Goal: Information Seeking & Learning: Learn about a topic

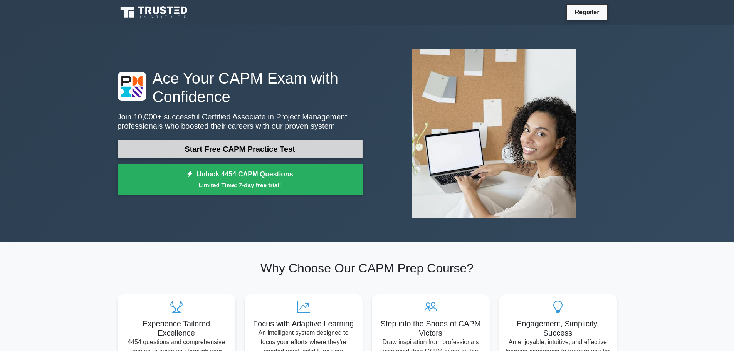
click at [220, 151] on link "Start Free CAPM Practice Test" at bounding box center [240, 149] width 245 height 18
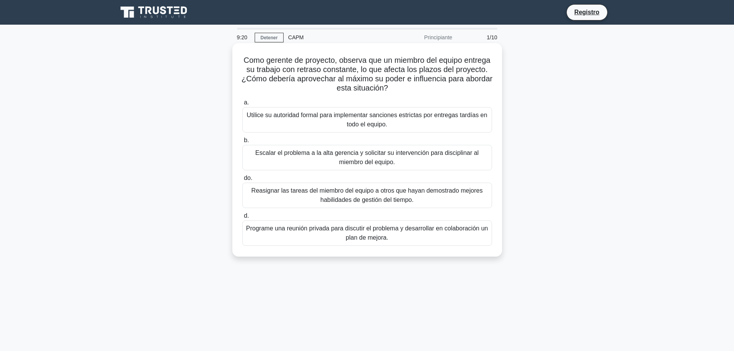
click at [421, 232] on font "Programe una reunión privada para discutir el problema y desarrollar en colabor…" at bounding box center [367, 233] width 242 height 16
click at [242, 218] on input "d. Programe una reunión privada para discutir el problema y desarrollar en cola…" at bounding box center [242, 215] width 0 height 5
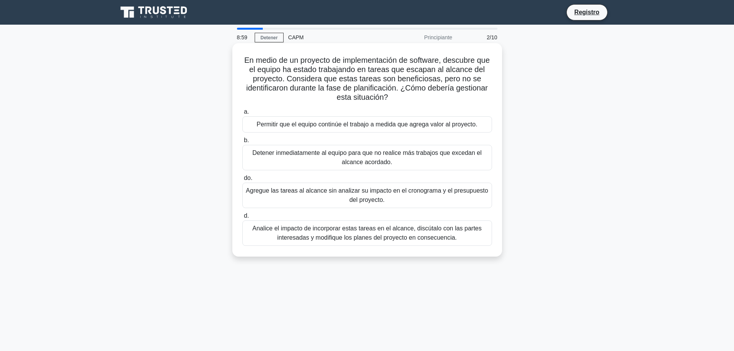
click at [456, 241] on font "Analice el impacto de incorporar estas tareas en el alcance, discútalo con las …" at bounding box center [367, 233] width 243 height 18
click at [242, 218] on input "d. Analice el impacto de incorporar estas tareas en el alcance, discútalo con l…" at bounding box center [242, 215] width 0 height 5
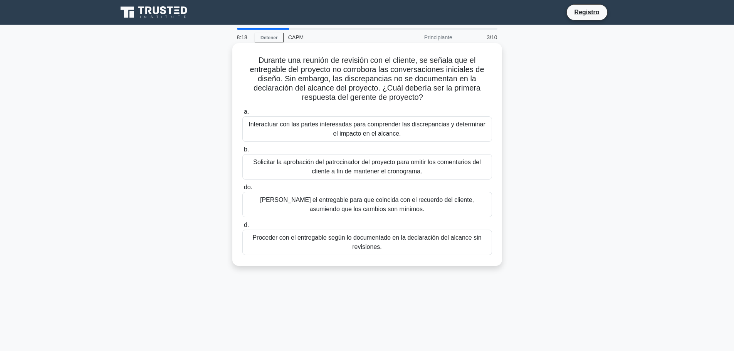
click at [451, 202] on font "Ajuste el entregable para que coincida con el recuerdo del cliente, asumiendo q…" at bounding box center [367, 205] width 214 height 16
click at [242, 190] on input "do. Ajuste el entregable para que coincida con el recuerdo del cliente, asumien…" at bounding box center [242, 187] width 0 height 5
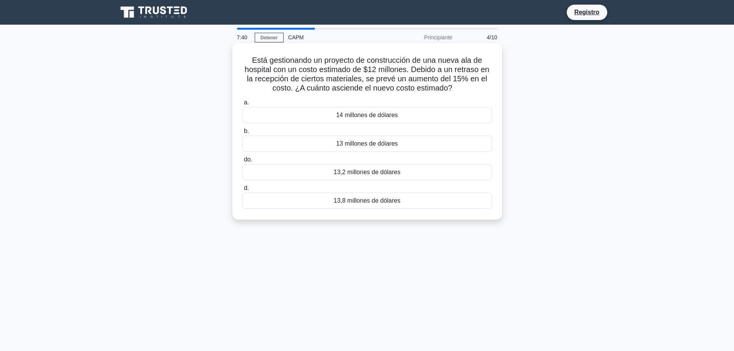
click at [410, 205] on div "13,8 millones de dólares" at bounding box center [367, 201] width 250 height 16
click at [242, 191] on input "d. 13,8 millones de dólares" at bounding box center [242, 188] width 0 height 5
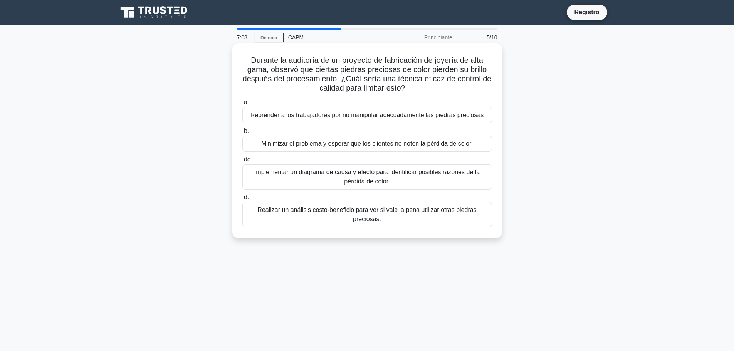
click at [460, 179] on font "Implementar un diagrama de causa y efecto para identificar posibles razones de …" at bounding box center [367, 177] width 243 height 18
click at [242, 162] on input "do. Implementar un diagrama de causa y efecto para identificar posibles razones…" at bounding box center [242, 159] width 0 height 5
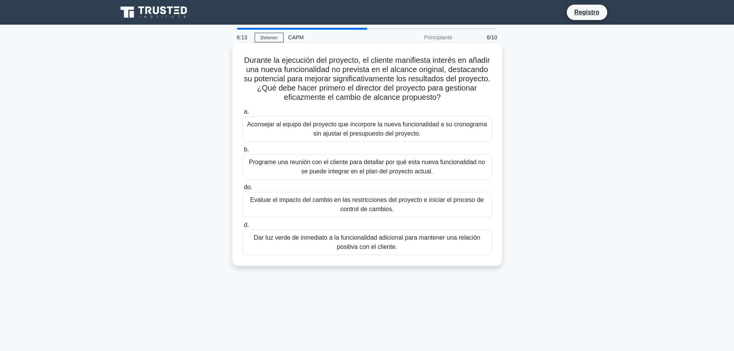
click at [461, 203] on font "Evaluar el impacto del cambio en las restricciones del proyecto e iniciar el pr…" at bounding box center [367, 205] width 234 height 16
click at [242, 190] on input "do. Evaluar el impacto del cambio en las restricciones del proyecto e iniciar e…" at bounding box center [242, 187] width 0 height 5
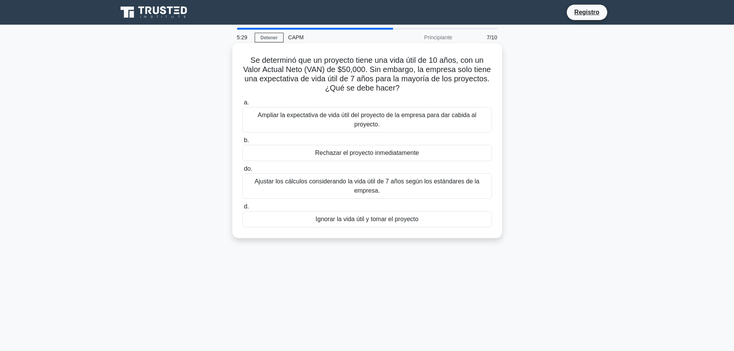
click at [456, 152] on div "Rechazar el proyecto inmediatamente" at bounding box center [367, 153] width 250 height 16
click at [242, 143] on input "b. Rechazar el proyecto inmediatamente" at bounding box center [242, 140] width 0 height 5
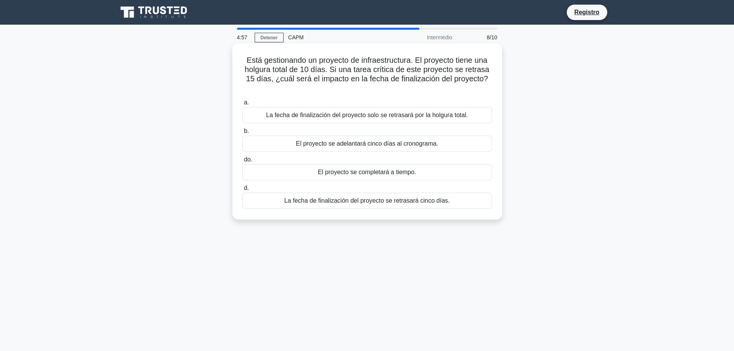
click at [455, 199] on div "La fecha de finalización del proyecto se retrasará cinco días." at bounding box center [367, 201] width 250 height 16
click at [242, 191] on input "d. La fecha de finalización del proyecto se retrasará cinco días." at bounding box center [242, 188] width 0 height 5
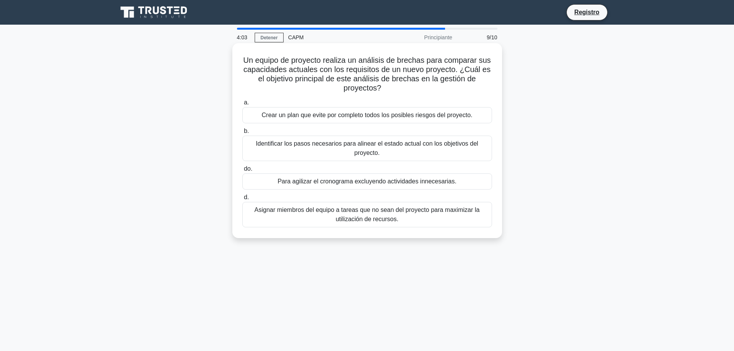
click at [466, 115] on font "Crear un plan que evite por completo todos los posibles riesgos del proyecto." at bounding box center [367, 115] width 211 height 7
click at [242, 105] on input "a. Crear un plan que evite por completo todos los posibles riesgos del proyecto." at bounding box center [242, 102] width 0 height 5
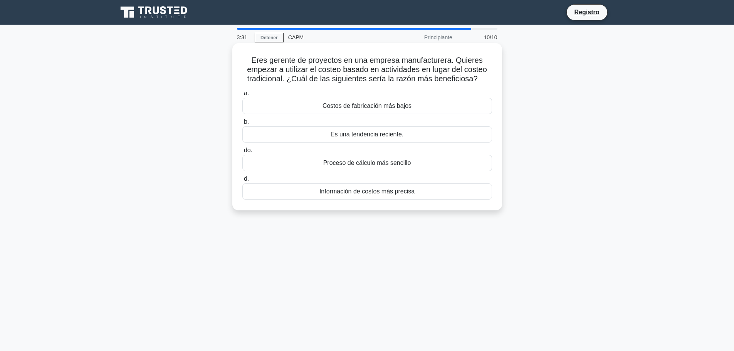
click at [455, 104] on div "Costos de fabricación más bajos" at bounding box center [367, 106] width 250 height 16
click at [242, 96] on input "a. Costos de fabricación más bajos" at bounding box center [242, 93] width 0 height 5
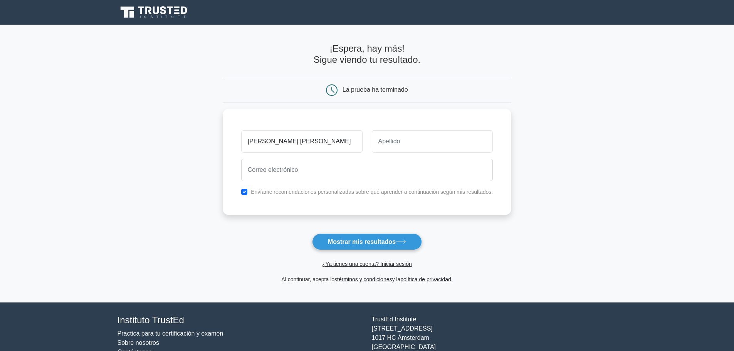
type input "[PERSON_NAME] [PERSON_NAME]"
type input "Rodriguez Ruiz"
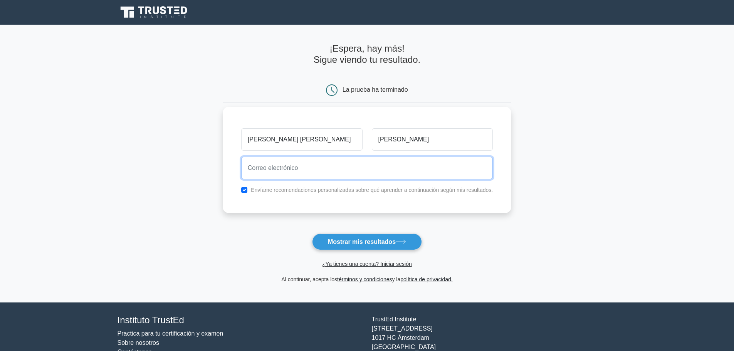
click at [452, 169] on input "email" at bounding box center [367, 168] width 252 height 22
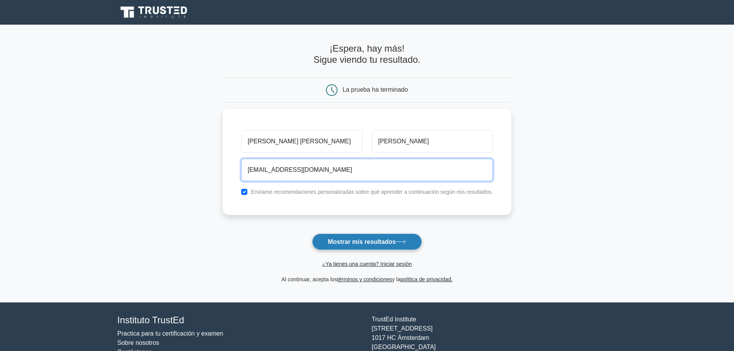
type input "sherodriguez12@gmail.com"
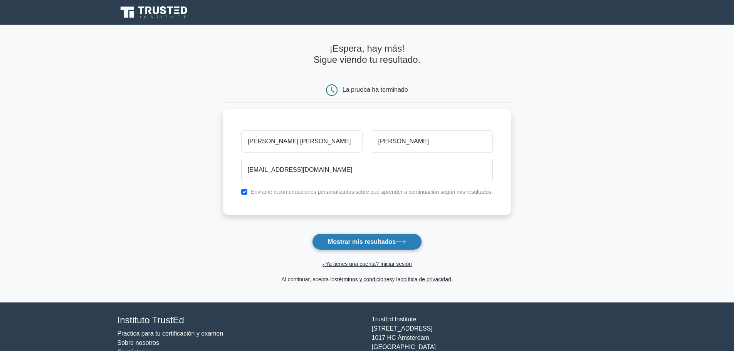
click at [369, 239] on font "Mostrar mis resultados" at bounding box center [362, 242] width 68 height 7
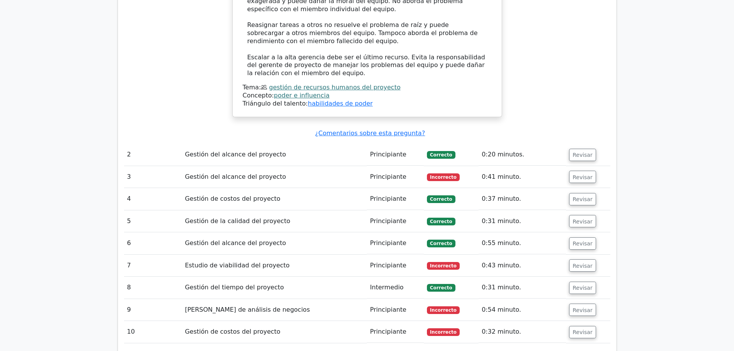
scroll to position [1073, 0]
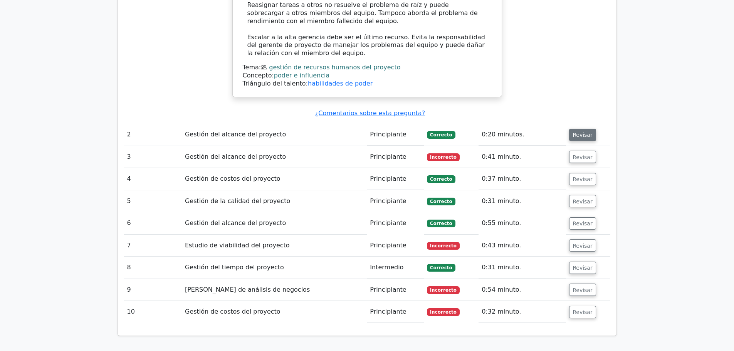
click at [581, 132] on font "Revisar" at bounding box center [583, 135] width 20 height 6
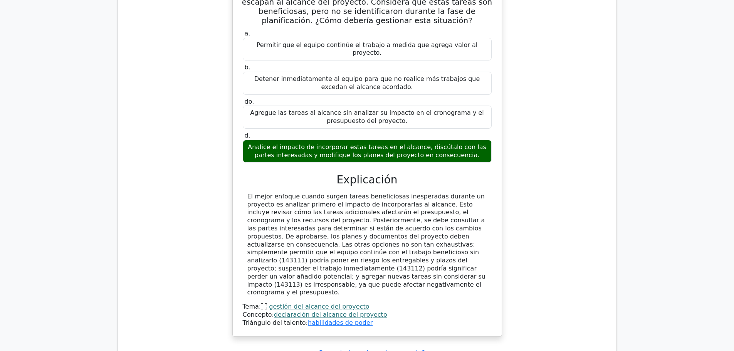
scroll to position [1266, 0]
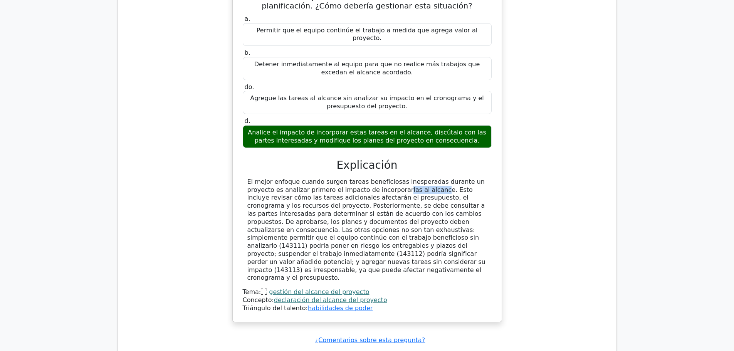
drag, startPoint x: 323, startPoint y: 155, endPoint x: 436, endPoint y: 171, distance: 114.8
click at [358, 178] on font "El mejor enfoque cuando surgen tareas beneficiosas inesperadas durante un proye…" at bounding box center [366, 230] width 239 height 104
drag, startPoint x: 300, startPoint y: 164, endPoint x: 335, endPoint y: 164, distance: 35.1
click at [335, 178] on font "El mejor enfoque cuando surgen tareas beneficiosas inesperadas durante un proye…" at bounding box center [366, 230] width 239 height 104
drag, startPoint x: 321, startPoint y: 173, endPoint x: 364, endPoint y: 176, distance: 42.5
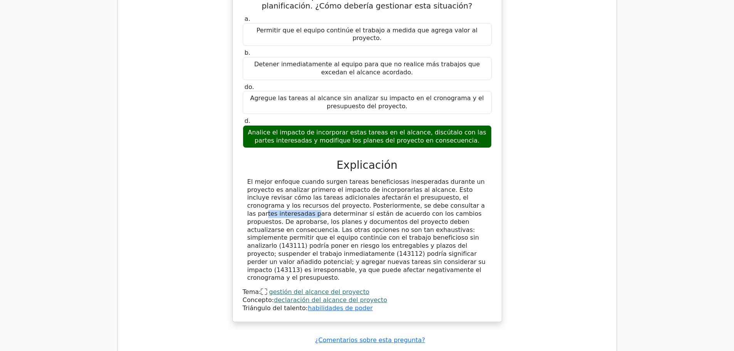
click at [364, 178] on font "El mejor enfoque cuando surgen tareas beneficiosas inesperadas durante un proye…" at bounding box center [366, 230] width 239 height 104
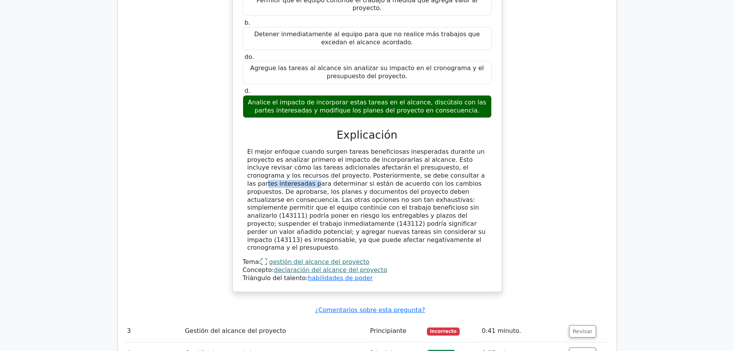
scroll to position [1343, 0]
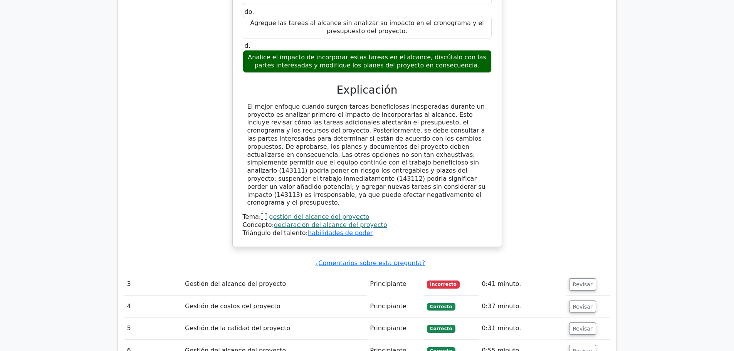
click at [525, 171] on div "En medio de un proyecto de implementación de software, descubre que el equipo h…" at bounding box center [367, 66] width 486 height 380
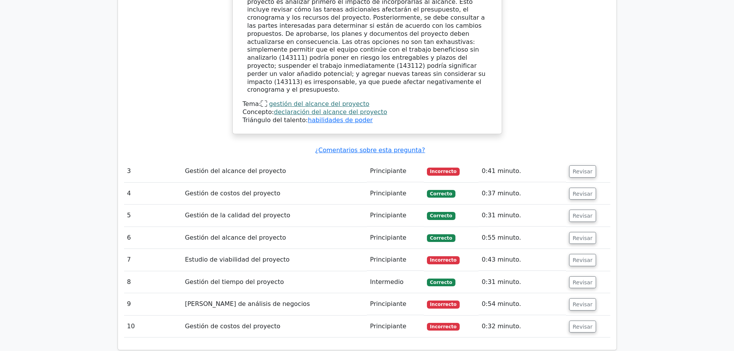
scroll to position [1459, 0]
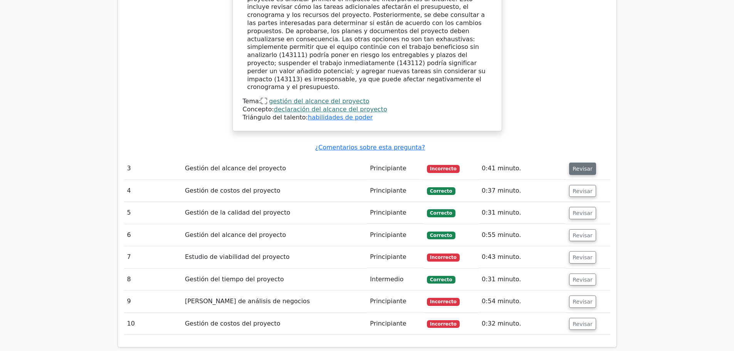
click at [581, 166] on font "Revisar" at bounding box center [583, 169] width 20 height 6
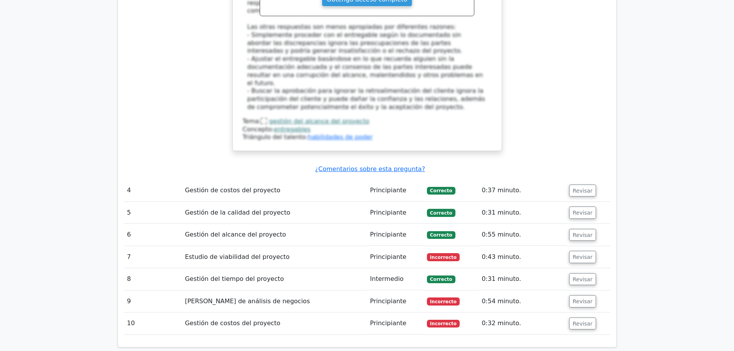
scroll to position [1921, 0]
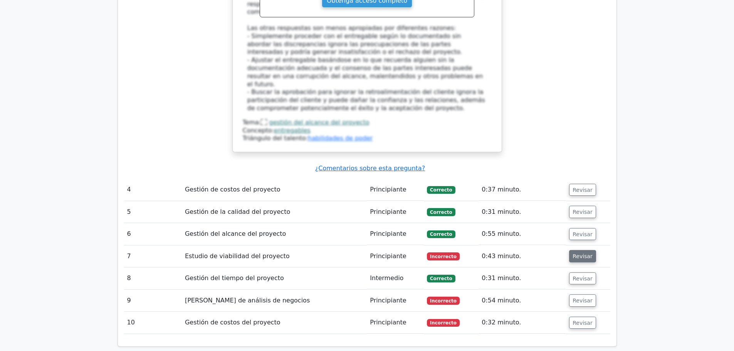
click at [585, 253] on font "Revisar" at bounding box center [583, 256] width 20 height 6
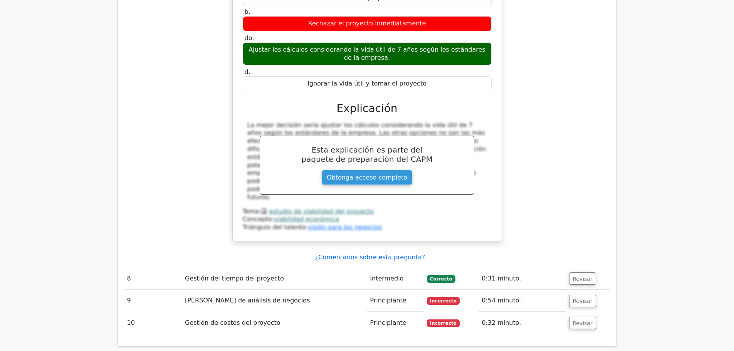
scroll to position [2383, 0]
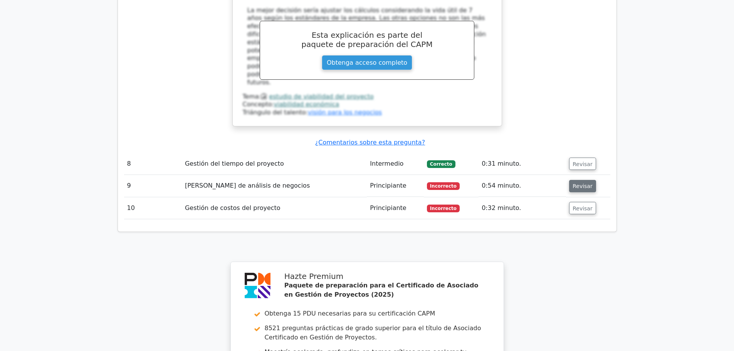
click at [576, 183] on font "Revisar" at bounding box center [583, 186] width 20 height 6
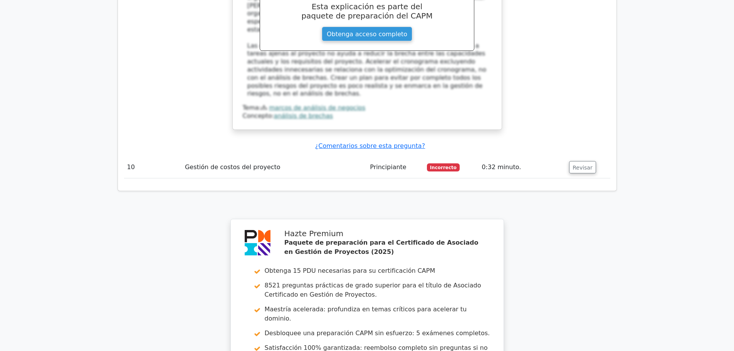
scroll to position [2769, 0]
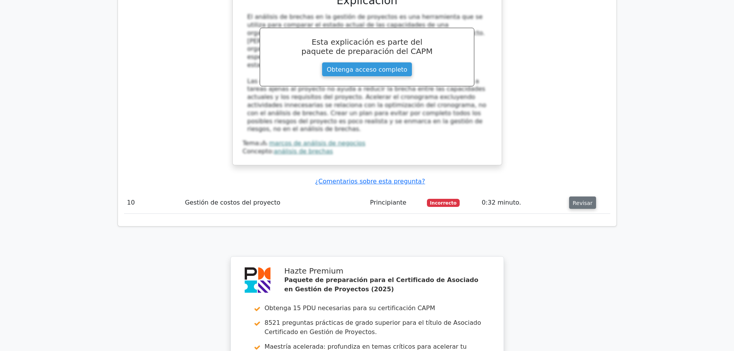
click at [580, 200] on font "Revisar" at bounding box center [583, 203] width 20 height 6
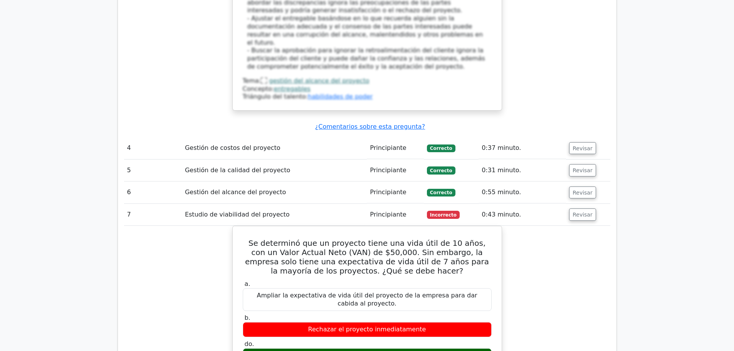
scroll to position [1943, 0]
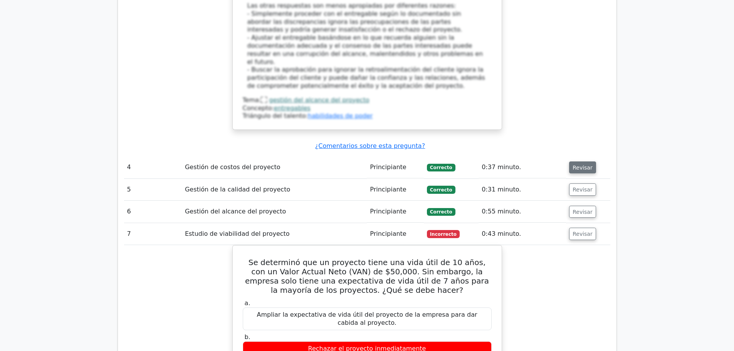
click at [588, 164] on font "Revisar" at bounding box center [583, 167] width 20 height 6
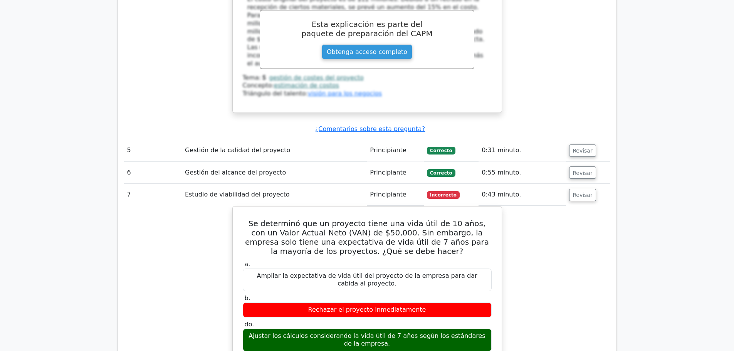
scroll to position [2329, 0]
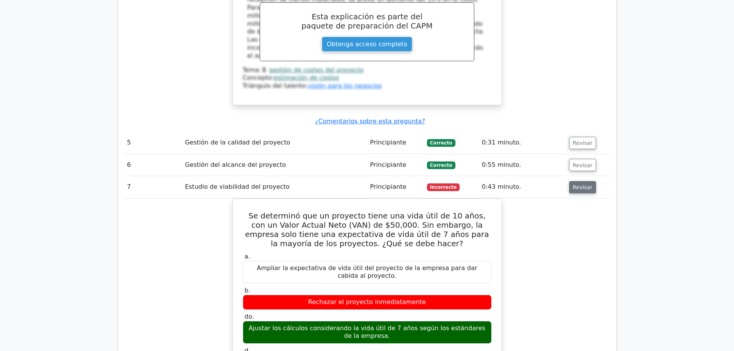
click at [581, 184] on font "Revisar" at bounding box center [583, 187] width 20 height 6
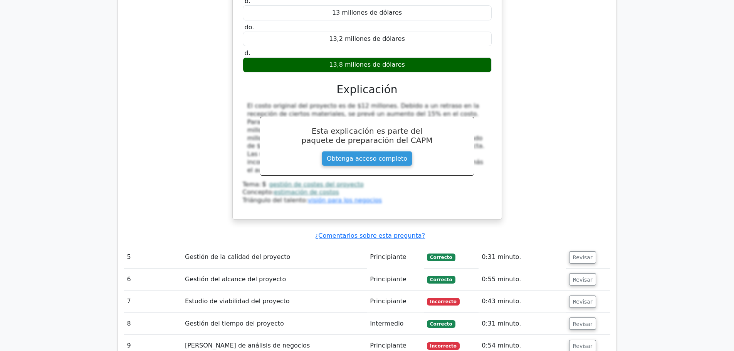
scroll to position [2252, 0]
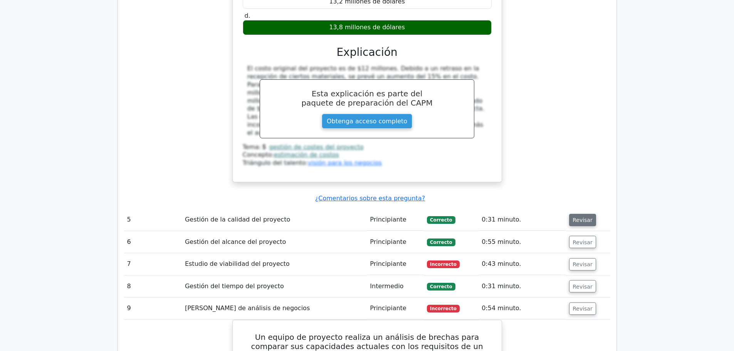
click at [581, 217] on font "Revisar" at bounding box center [583, 220] width 20 height 6
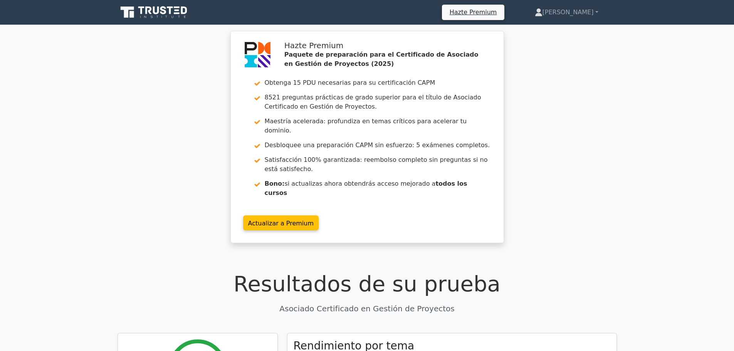
scroll to position [193, 0]
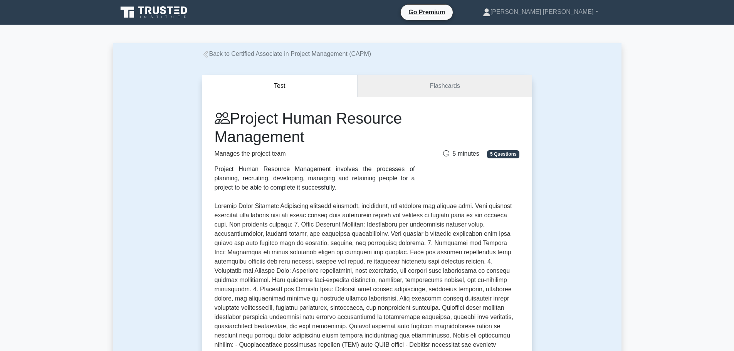
click at [447, 88] on link "Flashcards" at bounding box center [445, 86] width 174 height 22
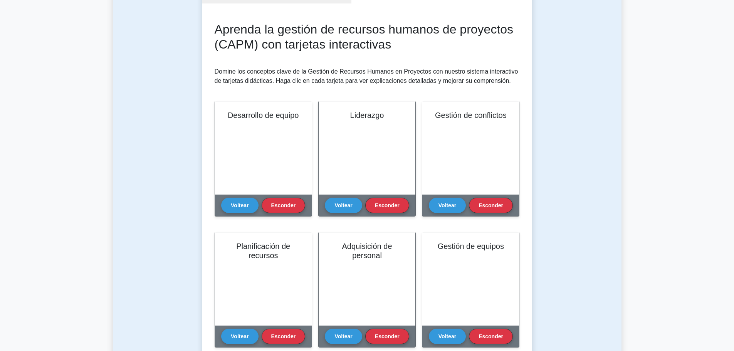
scroll to position [77, 0]
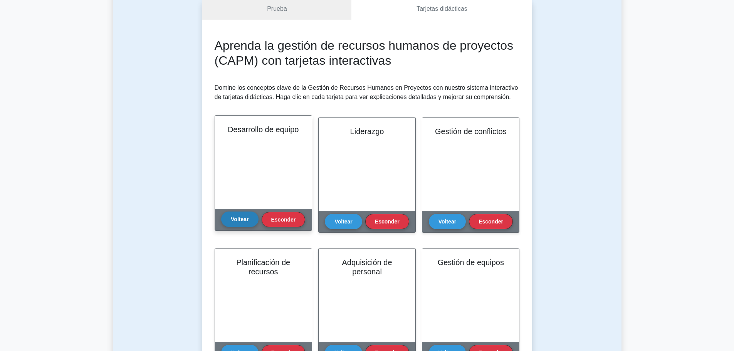
click at [245, 223] on button "Voltear" at bounding box center [239, 219] width 37 height 15
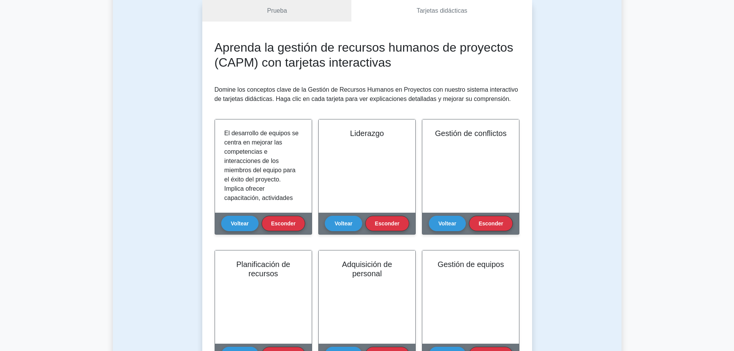
scroll to position [0, 0]
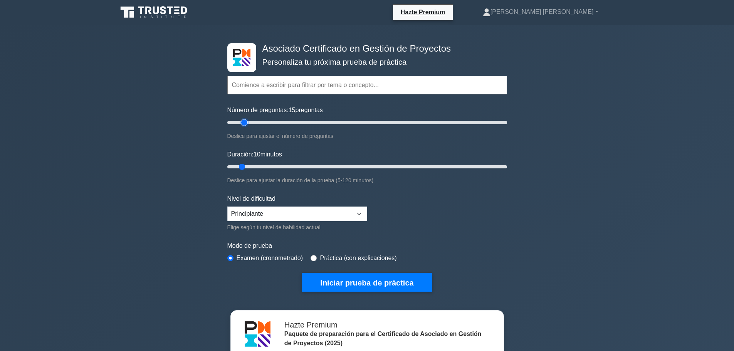
drag, startPoint x: 236, startPoint y: 122, endPoint x: 243, endPoint y: 122, distance: 6.6
type input "15"
click at [243, 122] on input "Número de preguntas: 15 preguntas" at bounding box center [367, 122] width 280 height 9
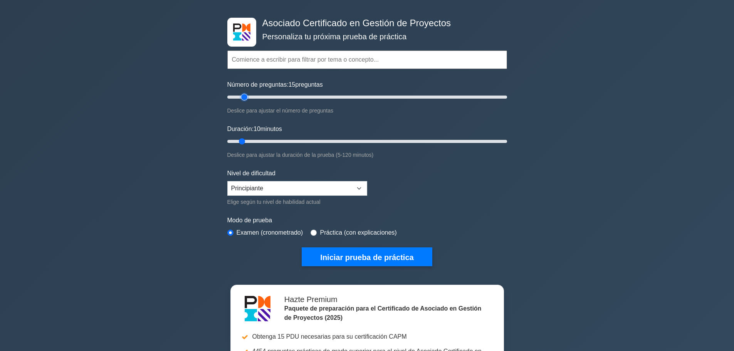
scroll to position [39, 0]
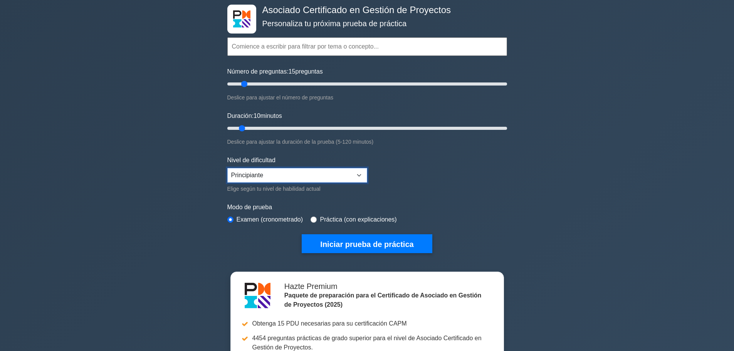
click at [263, 171] on select "Principiante Intermedio Experto" at bounding box center [297, 175] width 140 height 15
select select "intermediate"
click at [227, 168] on select "Principiante Intermedio Experto" at bounding box center [297, 175] width 140 height 15
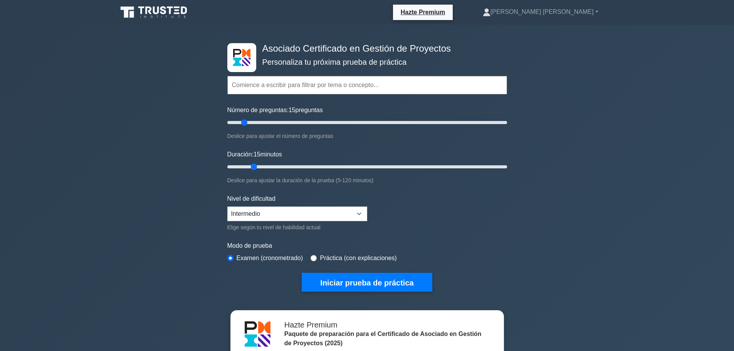
drag, startPoint x: 241, startPoint y: 167, endPoint x: 249, endPoint y: 165, distance: 7.9
type input "15"
click at [249, 165] on input "Duración: 15 minutos" at bounding box center [367, 166] width 280 height 9
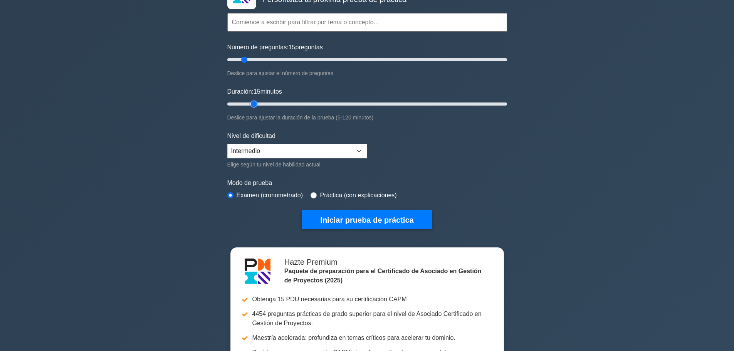
scroll to position [39, 0]
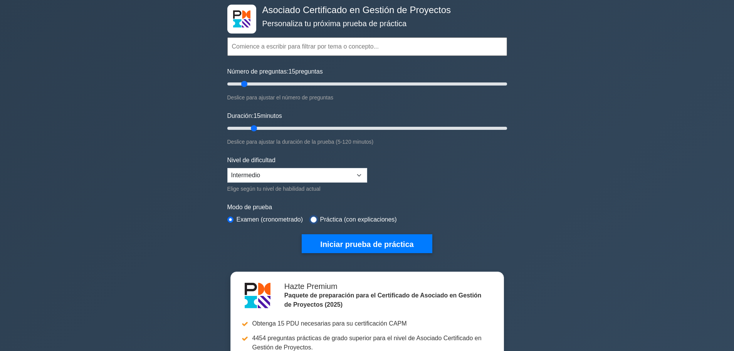
click at [314, 218] on input "radio" at bounding box center [314, 220] width 6 height 6
radio input "true"
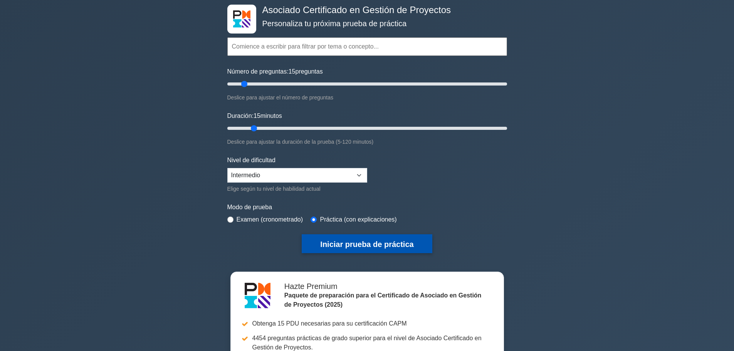
click at [349, 245] on font "Iniciar prueba de práctica" at bounding box center [366, 244] width 93 height 8
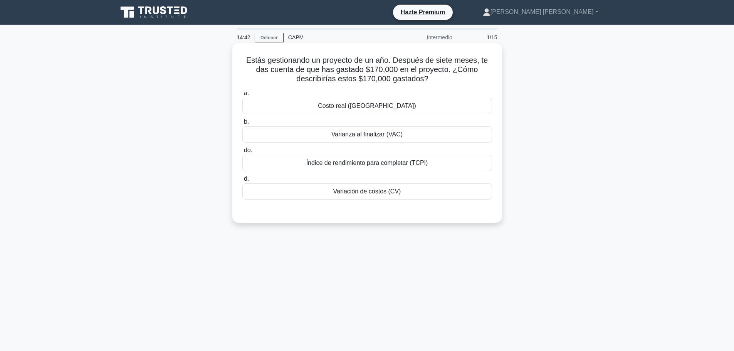
click at [448, 105] on div "Costo real ([GEOGRAPHIC_DATA])" at bounding box center [367, 106] width 250 height 16
click at [242, 96] on input "a. Costo real (CA)" at bounding box center [242, 93] width 0 height 5
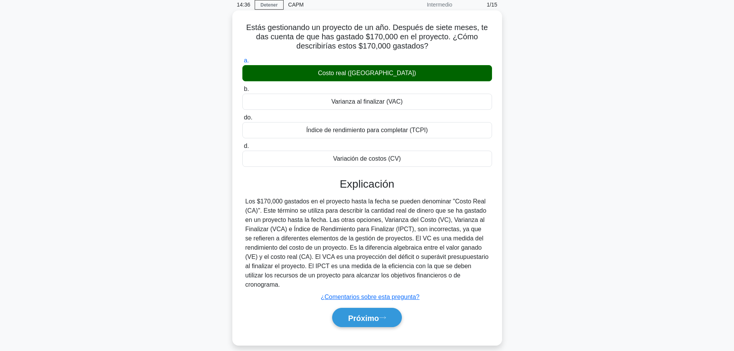
scroll to position [65, 0]
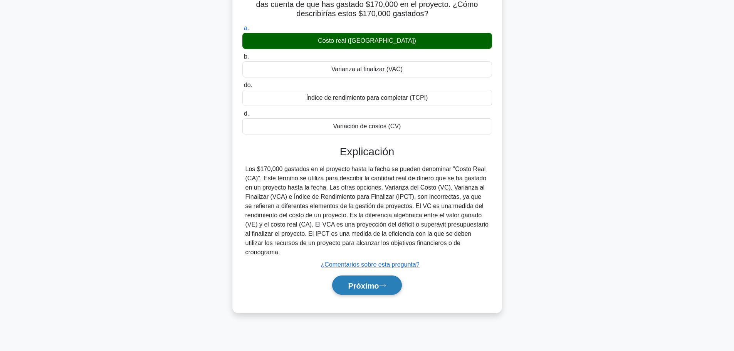
click at [361, 281] on font "Próximo" at bounding box center [363, 285] width 31 height 8
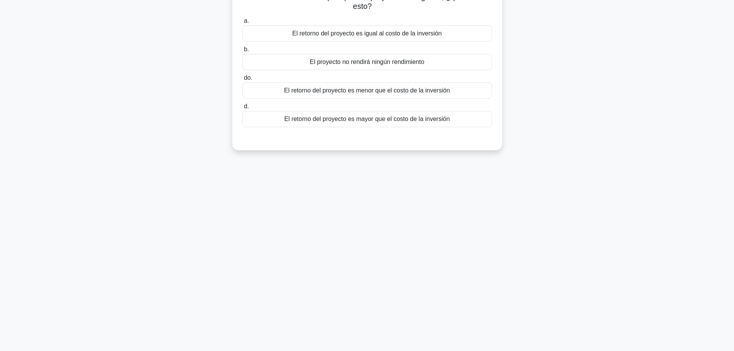
scroll to position [0, 0]
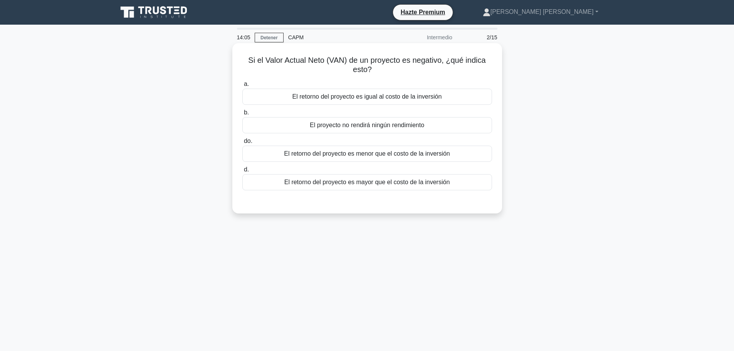
click at [455, 154] on div "El retorno del proyecto es menor que el costo de la inversión" at bounding box center [367, 154] width 250 height 16
click at [242, 144] on input "do. El retorno del proyecto es menor que el costo de la inversión" at bounding box center [242, 141] width 0 height 5
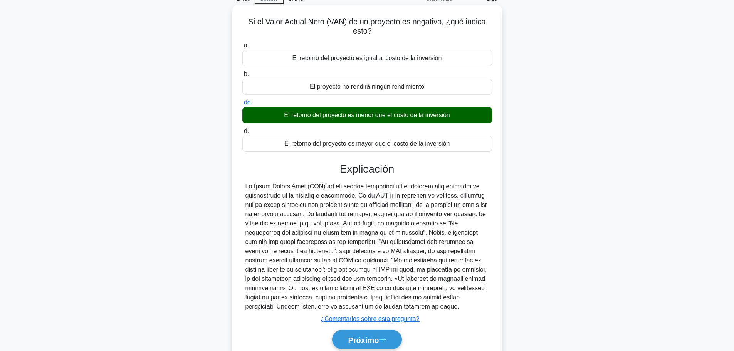
scroll to position [70, 0]
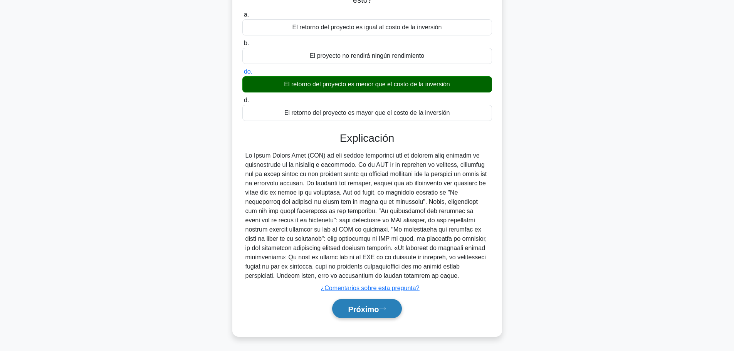
click at [385, 313] on button "Próximo" at bounding box center [366, 309] width 69 height 20
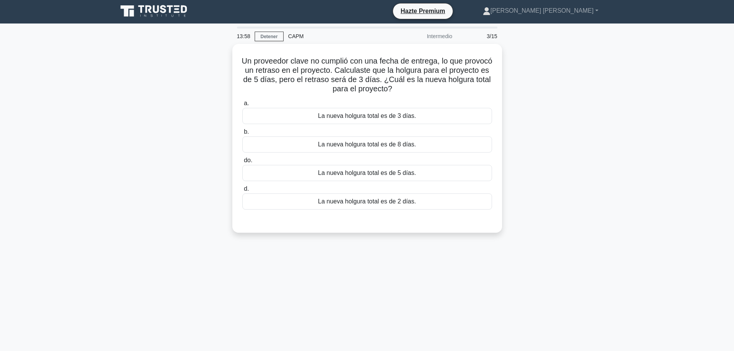
scroll to position [0, 0]
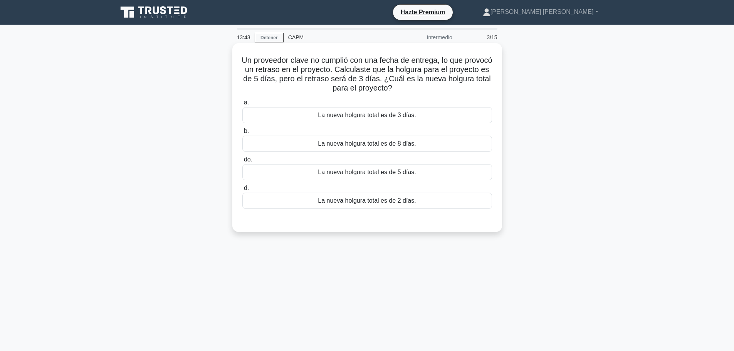
click at [438, 119] on div "La nueva holgura total es de 3 días." at bounding box center [367, 115] width 250 height 16
click at [242, 105] on input "a. La nueva holgura total es de 3 días." at bounding box center [242, 102] width 0 height 5
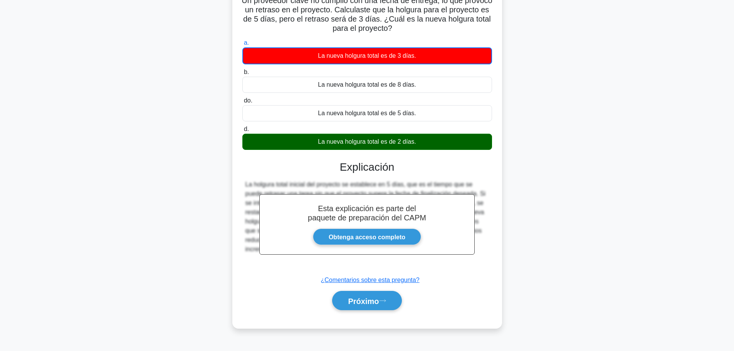
scroll to position [65, 0]
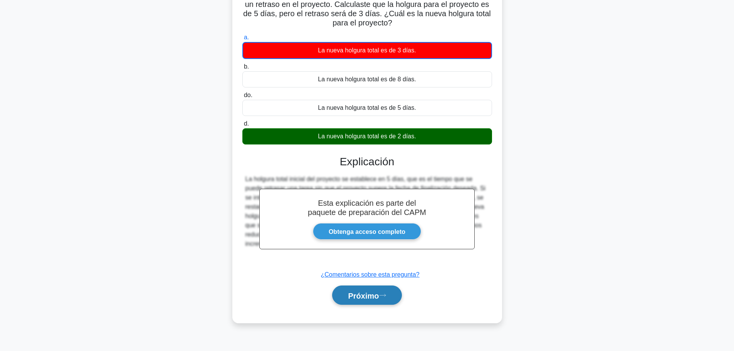
click at [382, 295] on icon at bounding box center [382, 295] width 7 height 4
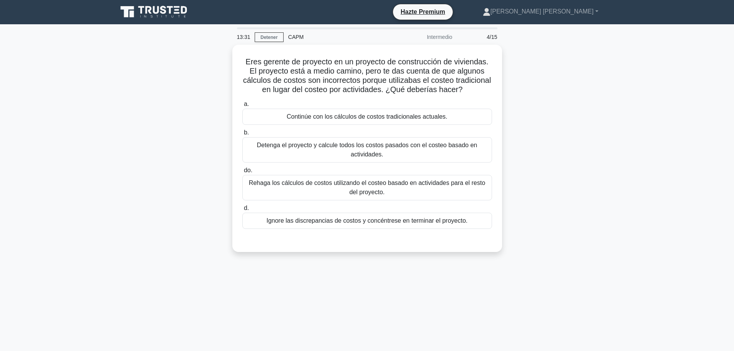
scroll to position [0, 0]
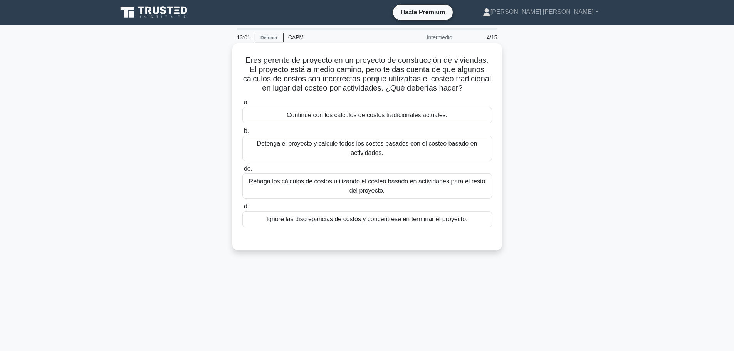
click at [437, 190] on font "Rehaga los cálculos de costos utilizando el costeo basado en actividades para e…" at bounding box center [367, 186] width 243 height 18
click at [242, 171] on input "do. Rehaga los cálculos de costos utilizando el costeo basado en actividades pa…" at bounding box center [242, 168] width 0 height 5
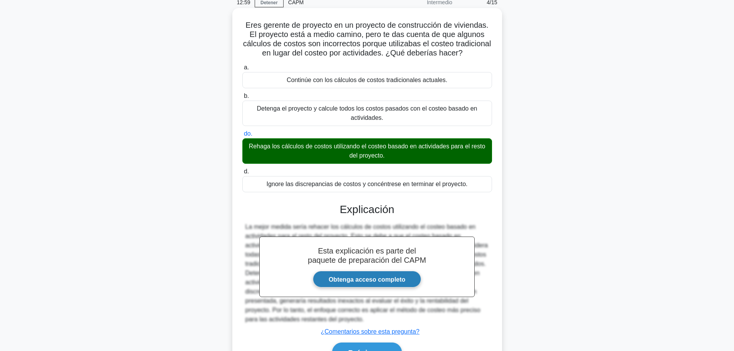
scroll to position [79, 0]
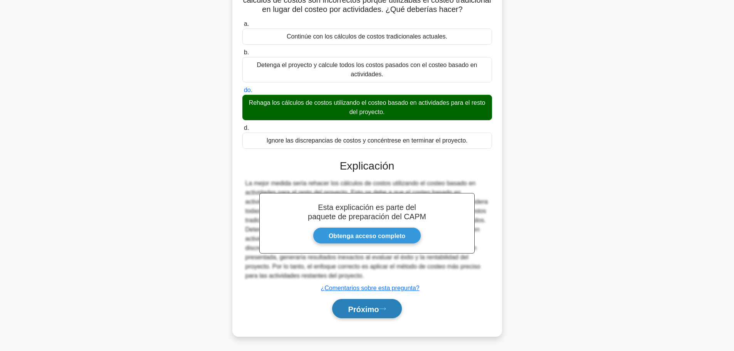
click at [384, 304] on button "Próximo" at bounding box center [366, 309] width 69 height 20
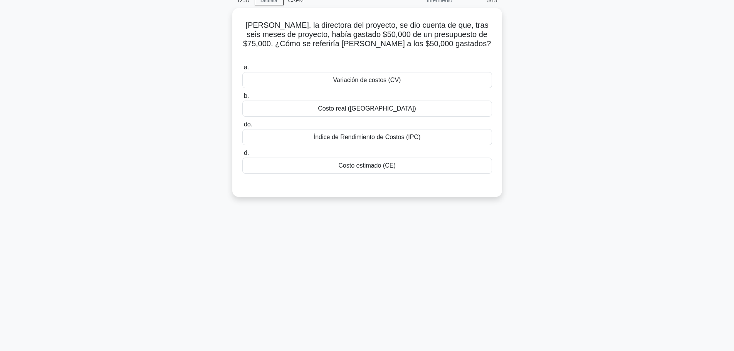
scroll to position [0, 0]
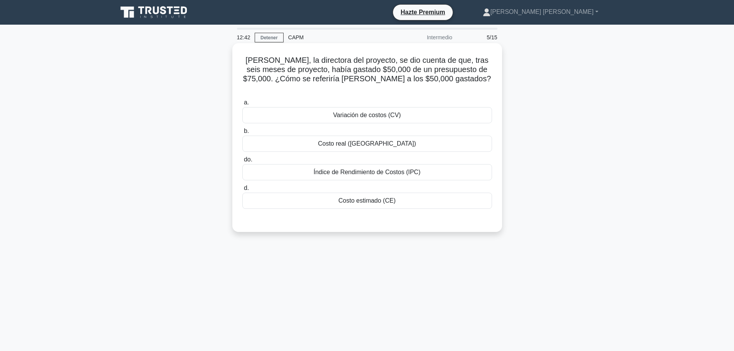
click at [388, 112] on font "Variación de costos (CV)" at bounding box center [367, 115] width 68 height 7
click at [242, 105] on input "a. Variación de costos (CV)" at bounding box center [242, 102] width 0 height 5
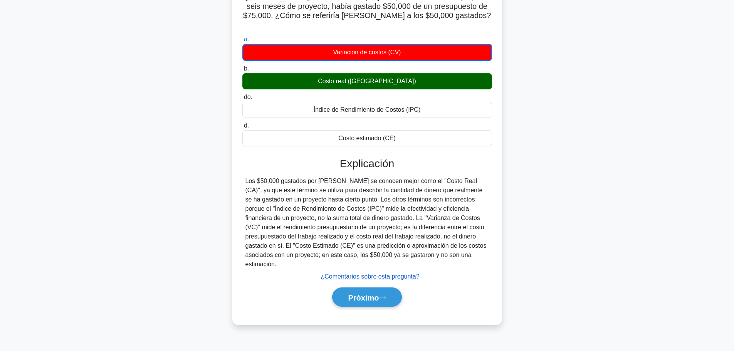
scroll to position [65, 0]
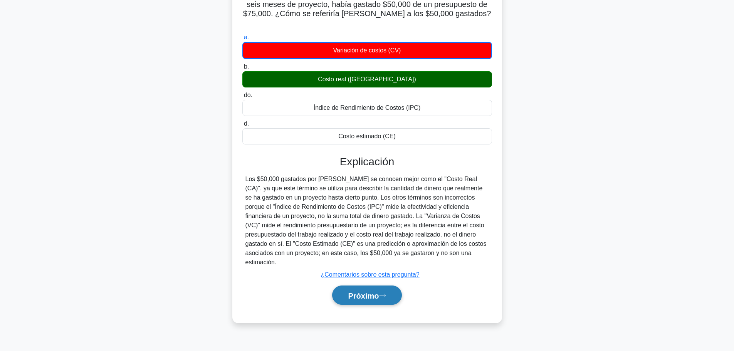
click at [368, 291] on font "Próximo" at bounding box center [363, 295] width 31 height 8
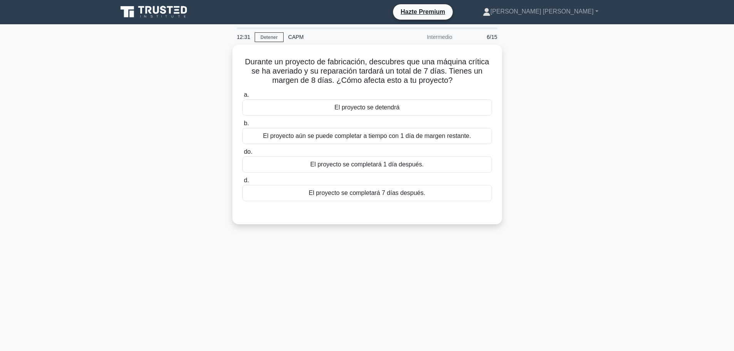
scroll to position [0, 0]
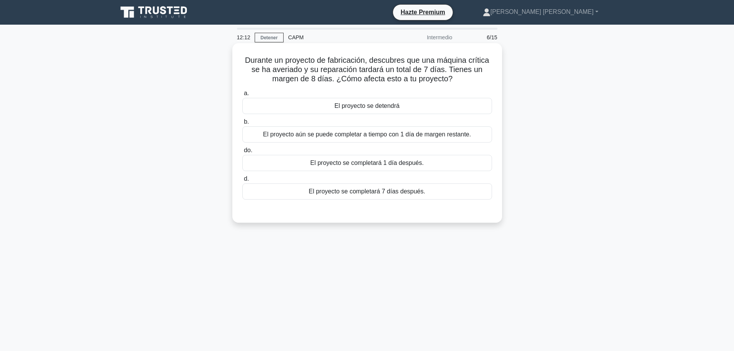
click at [462, 132] on font "El proyecto aún se puede completar a tiempo con 1 día de margen restante." at bounding box center [367, 134] width 208 height 7
click at [242, 124] on input "b. El proyecto aún se puede completar a tiempo con 1 día de margen restante." at bounding box center [242, 121] width 0 height 5
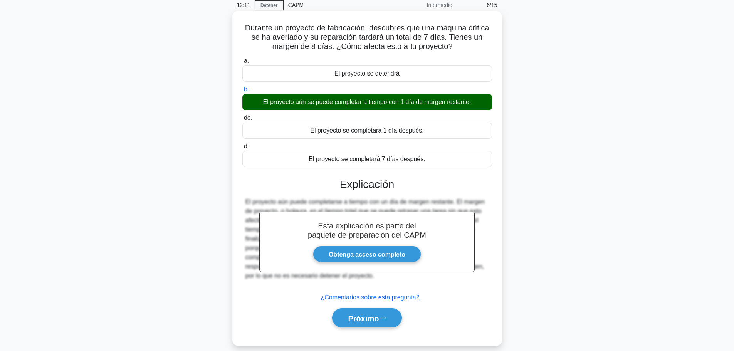
scroll to position [65, 0]
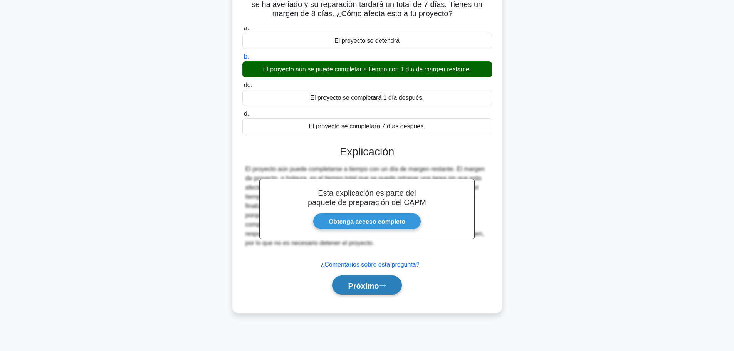
click at [375, 288] on font "Próximo" at bounding box center [363, 285] width 31 height 8
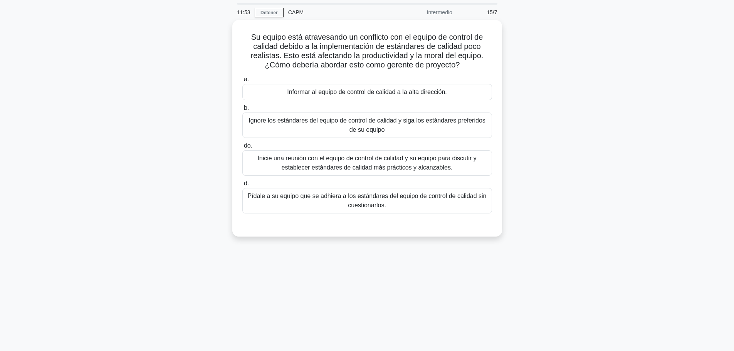
scroll to position [39, 0]
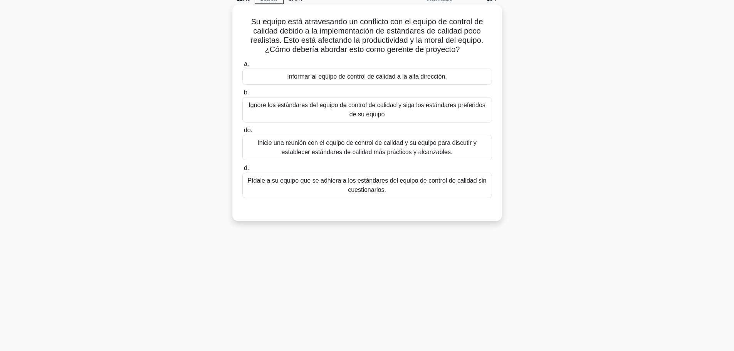
click at [469, 154] on font "Inicie una reunión con el equipo de control de calidad y su equipo para discuti…" at bounding box center [367, 147] width 243 height 18
click at [242, 133] on input "do. Inicie una reunión con el equipo de control de calidad y su equipo para dis…" at bounding box center [242, 130] width 0 height 5
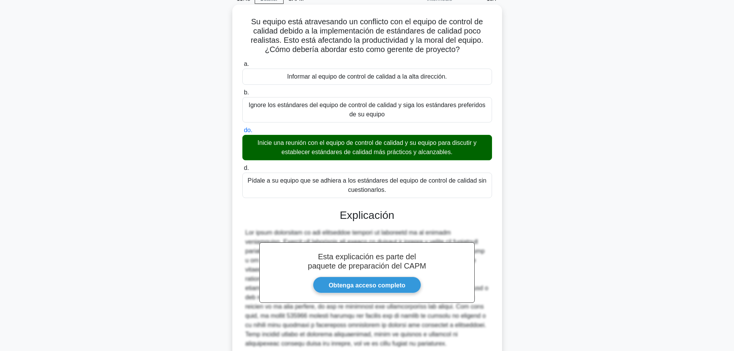
scroll to position [107, 0]
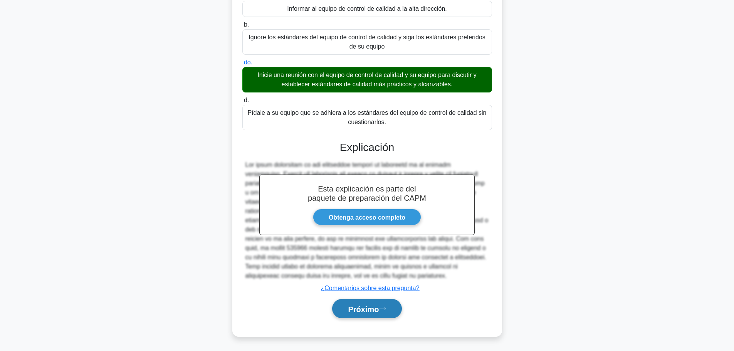
click at [391, 308] on button "Próximo" at bounding box center [366, 309] width 69 height 20
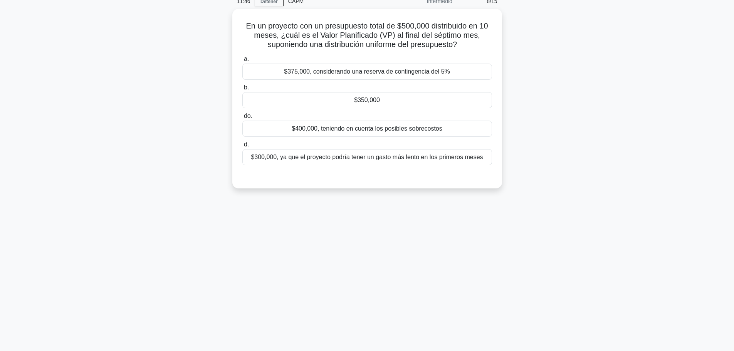
scroll to position [0, 0]
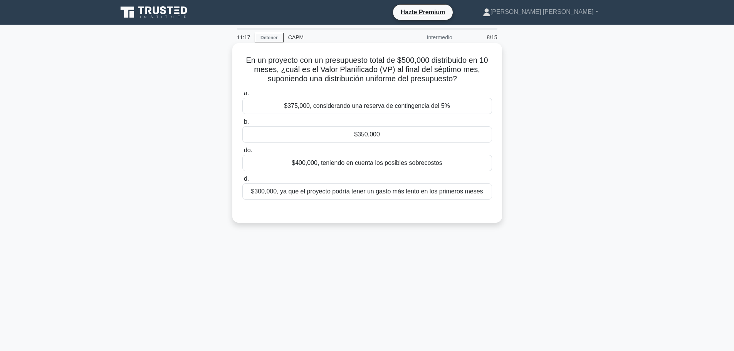
click at [440, 136] on div "$350,000" at bounding box center [367, 134] width 250 height 16
click at [242, 124] on input "b. $350,000" at bounding box center [242, 121] width 0 height 5
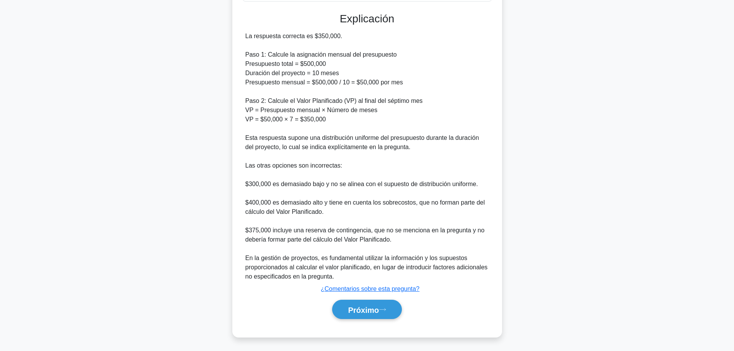
scroll to position [200, 0]
click at [395, 305] on button "Próximo" at bounding box center [366, 309] width 69 height 20
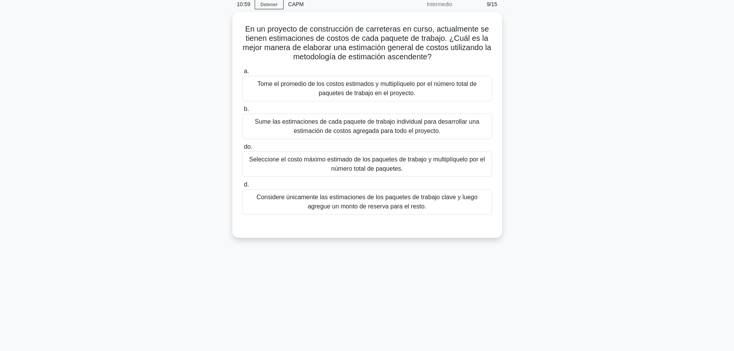
scroll to position [0, 0]
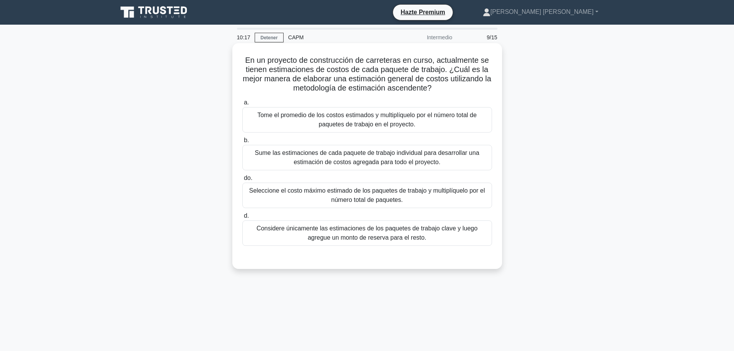
click at [420, 120] on font "Tome el promedio de los costos estimados y multiplíquelo por el número total de…" at bounding box center [367, 120] width 243 height 18
click at [242, 105] on input "a. Tome el promedio de los costos estimados y multiplíquelo por el número total…" at bounding box center [242, 102] width 0 height 5
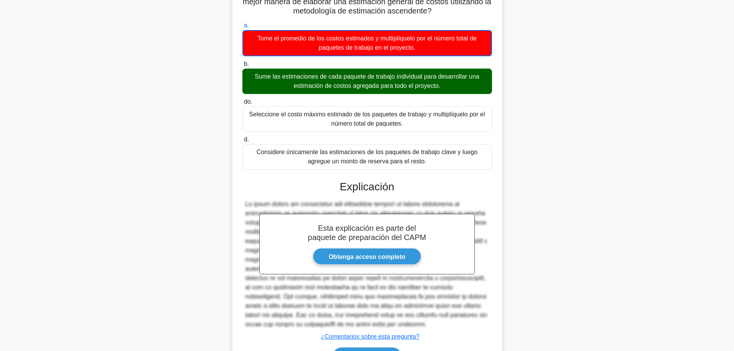
scroll to position [126, 0]
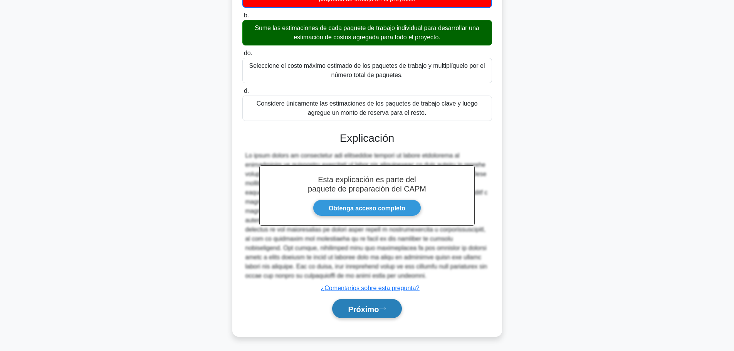
click at [385, 310] on icon at bounding box center [382, 309] width 7 height 4
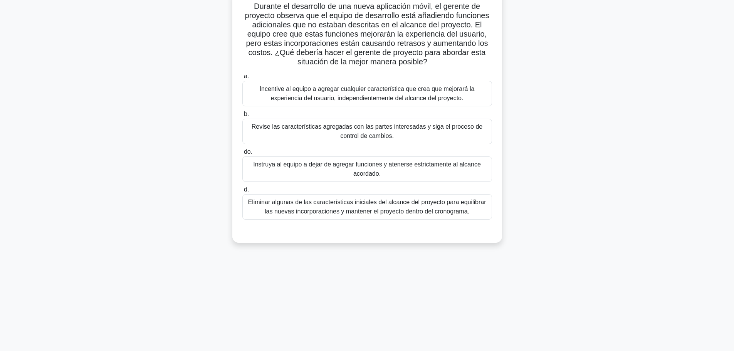
scroll to position [65, 0]
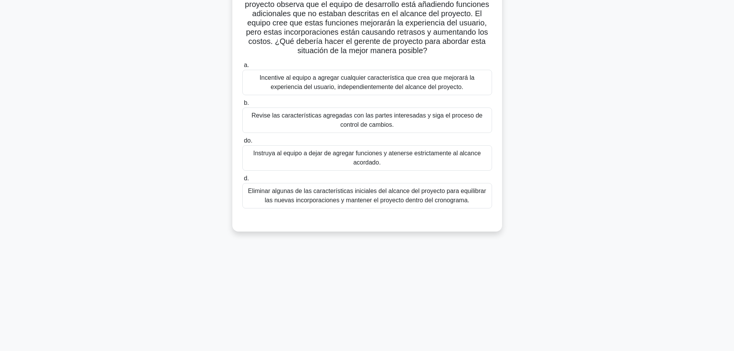
click at [460, 123] on font "Revise las características agregadas con las partes interesadas y siga el proce…" at bounding box center [367, 120] width 243 height 18
click at [242, 106] on input "b. Revise las características agregadas con las partes interesadas y siga el pr…" at bounding box center [242, 103] width 0 height 5
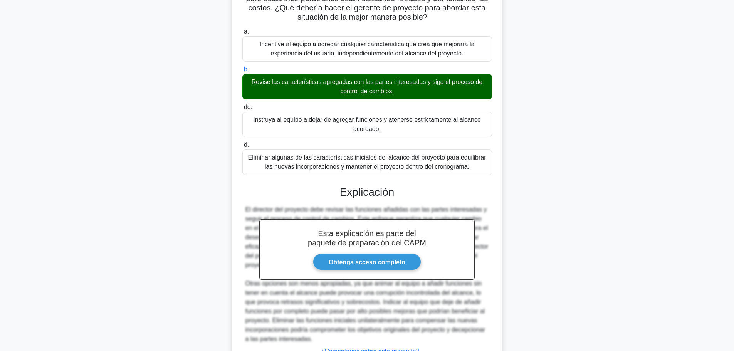
scroll to position [163, 0]
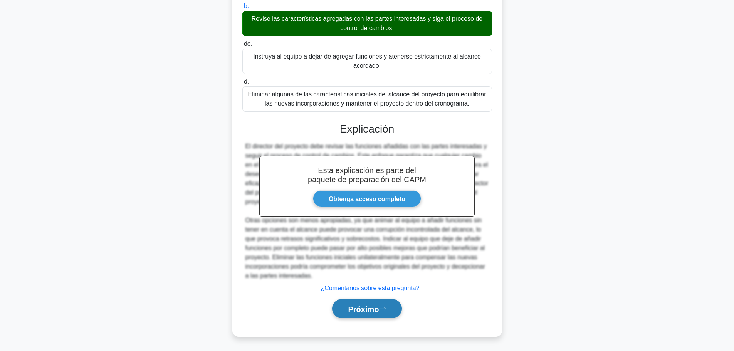
click at [370, 312] on font "Próximo" at bounding box center [363, 309] width 31 height 8
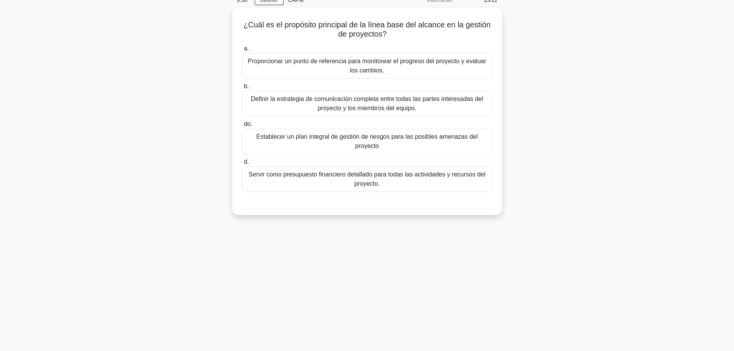
scroll to position [0, 0]
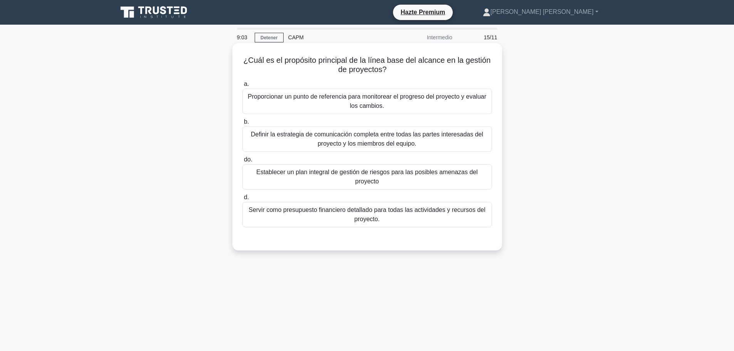
click at [450, 145] on font "Definir la estrategia de comunicación completa entre todas las partes interesad…" at bounding box center [367, 139] width 243 height 18
click at [242, 124] on input "b. Definir la estrategia de comunicación completa entre todas las partes intere…" at bounding box center [242, 121] width 0 height 5
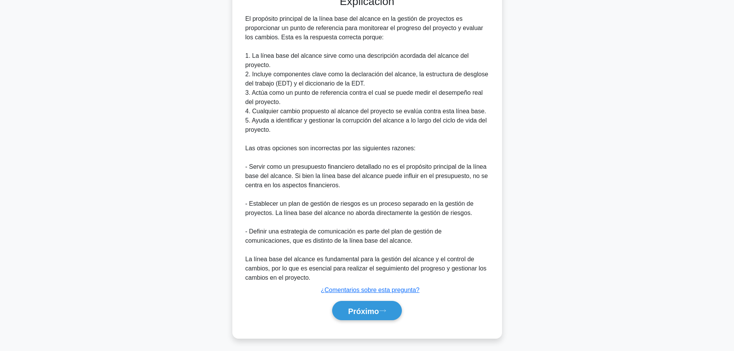
scroll to position [247, 0]
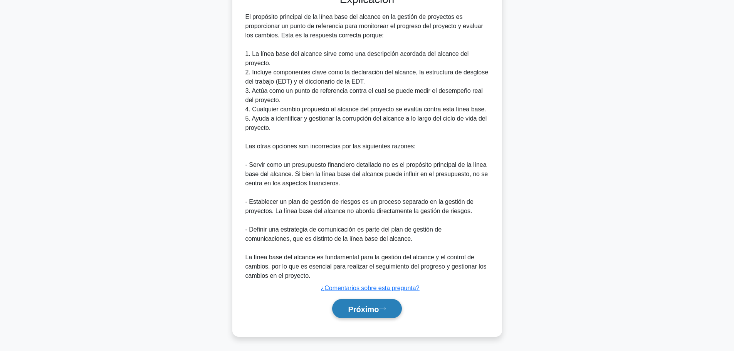
click at [378, 305] on font "Próximo" at bounding box center [363, 309] width 31 height 8
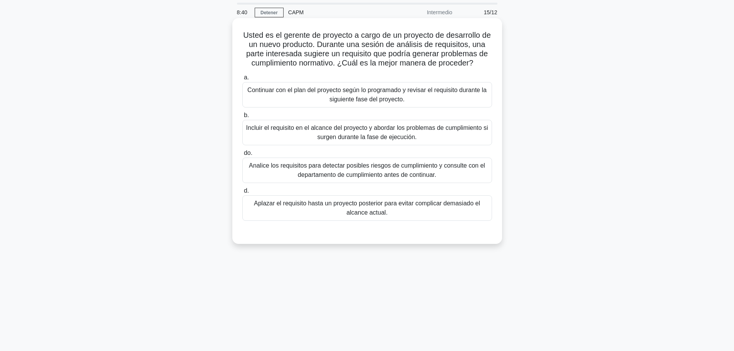
scroll to position [39, 0]
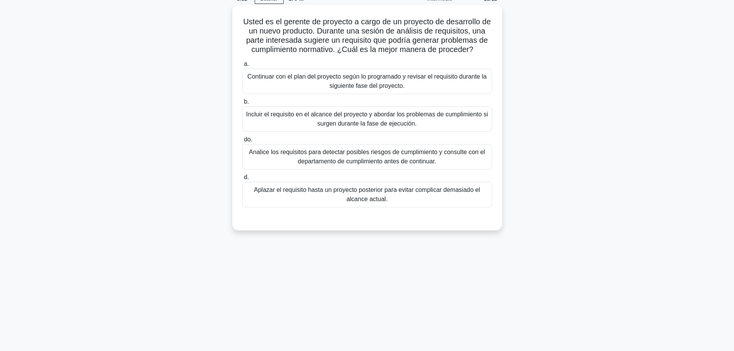
click at [450, 163] on font "Analice los requisitos para detectar posibles riesgos de cumplimiento y consult…" at bounding box center [367, 157] width 236 height 16
click at [242, 142] on input "do. Analice los requisitos para detectar posibles riesgos de cumplimiento y con…" at bounding box center [242, 139] width 0 height 5
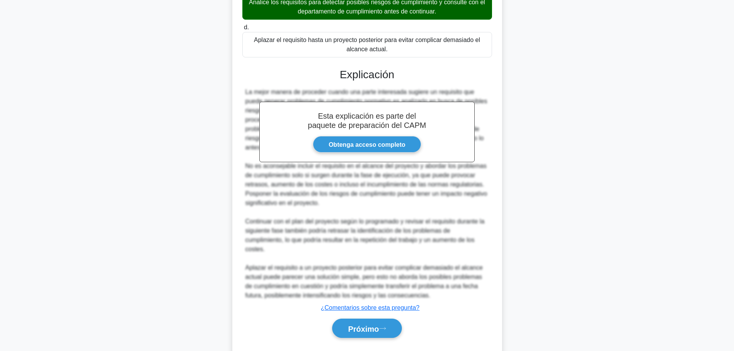
scroll to position [218, 0]
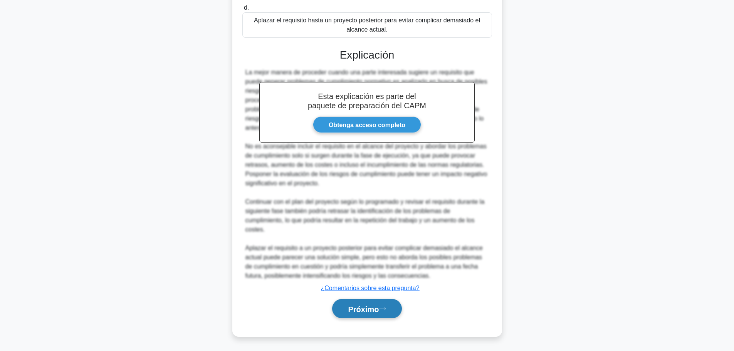
click at [375, 306] on font "Próximo" at bounding box center [363, 309] width 31 height 8
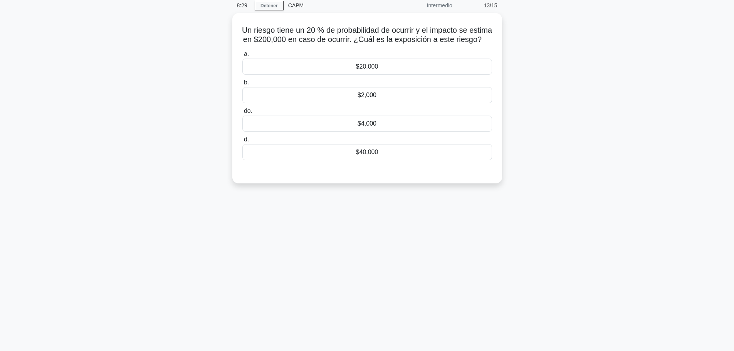
scroll to position [0, 0]
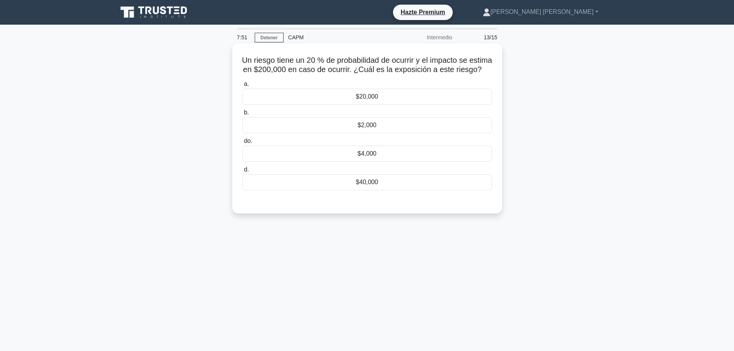
click at [373, 185] on font "$40,000" at bounding box center [367, 182] width 22 height 7
click at [242, 172] on input "d. $40,000" at bounding box center [242, 169] width 0 height 5
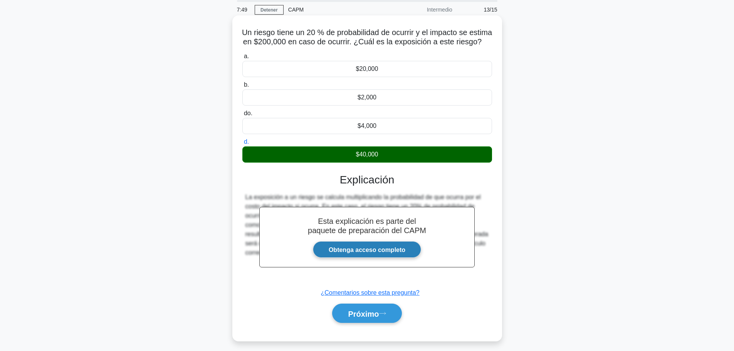
scroll to position [65, 0]
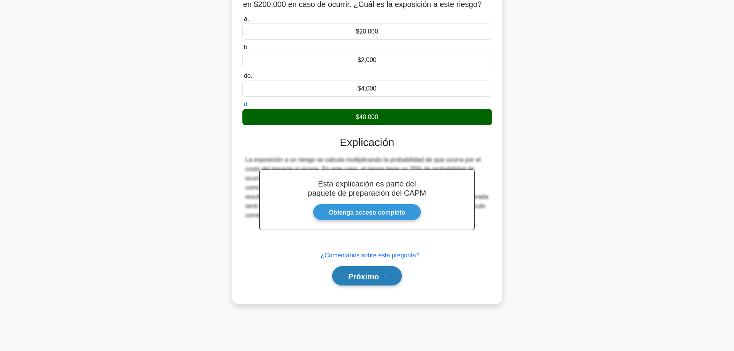
click at [378, 281] on font "Próximo" at bounding box center [363, 276] width 31 height 8
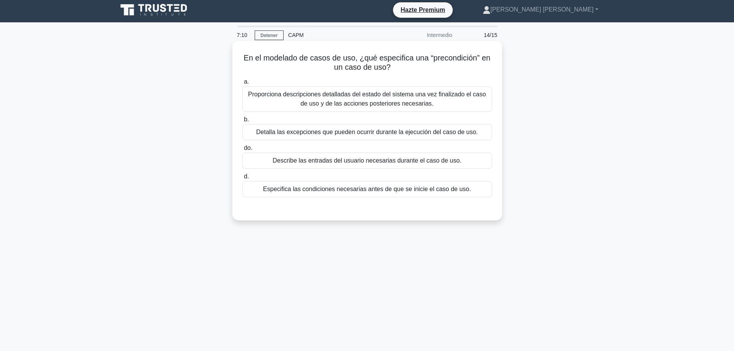
scroll to position [0, 0]
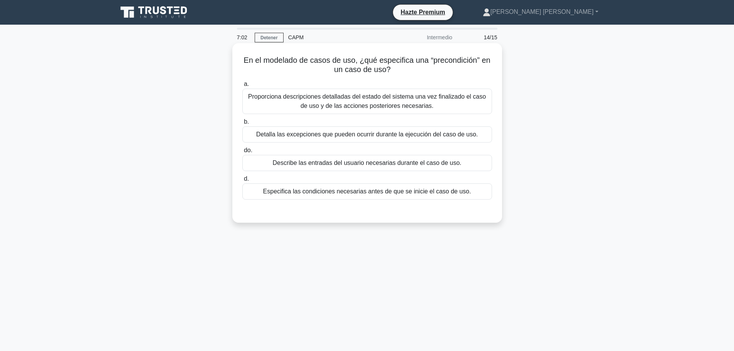
click at [403, 189] on font "Especifica las condiciones necesarias antes de que se inicie el caso de uso." at bounding box center [367, 191] width 208 height 7
click at [242, 182] on input "d. Especifica las condiciones necesarias antes de que se inicie el caso de uso." at bounding box center [242, 178] width 0 height 5
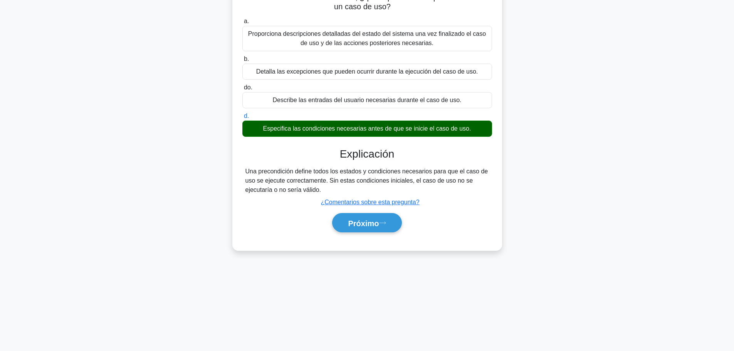
scroll to position [65, 0]
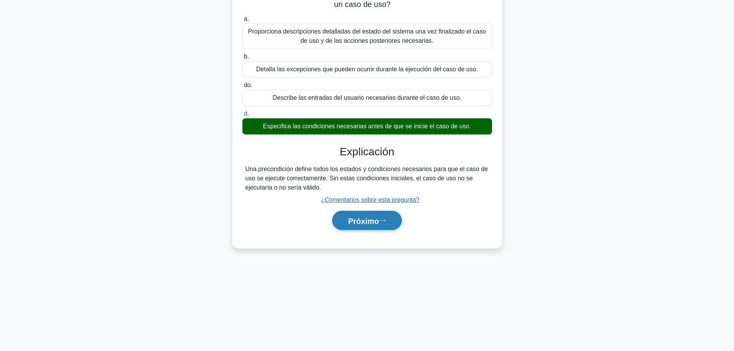
click at [378, 220] on font "Próximo" at bounding box center [363, 221] width 31 height 8
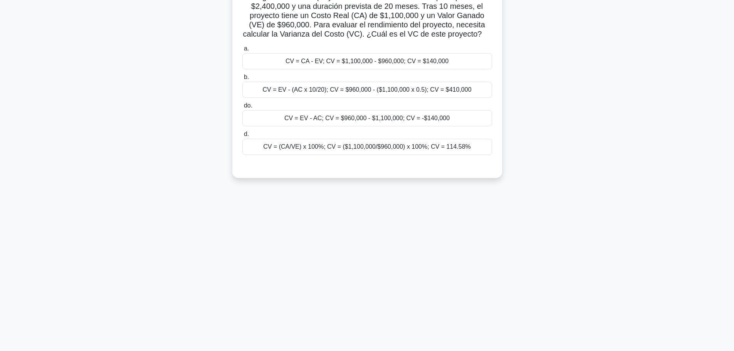
scroll to position [0, 0]
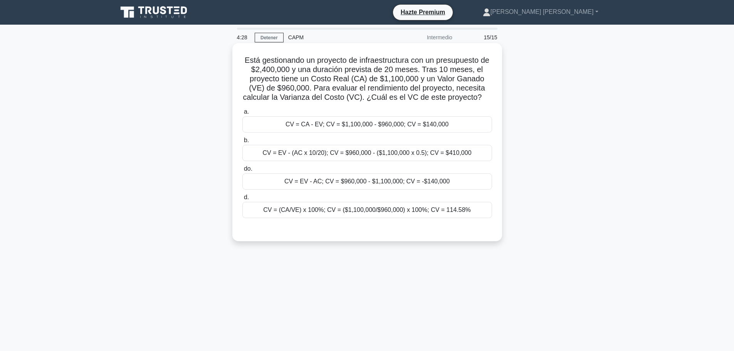
click at [447, 126] on div "CV = CA - EV; CV = $1,100,000 - $960,000; CV = $140,000" at bounding box center [367, 124] width 250 height 16
click at [242, 114] on input "a. CV = CA - EV; CV = $1,100,000 - $960,000; CV = $140,000" at bounding box center [242, 111] width 0 height 5
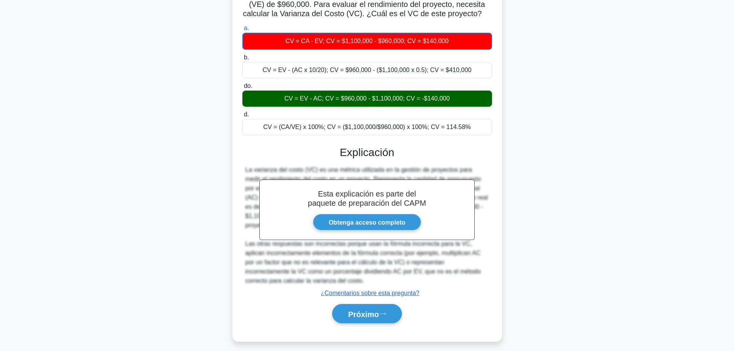
scroll to position [89, 0]
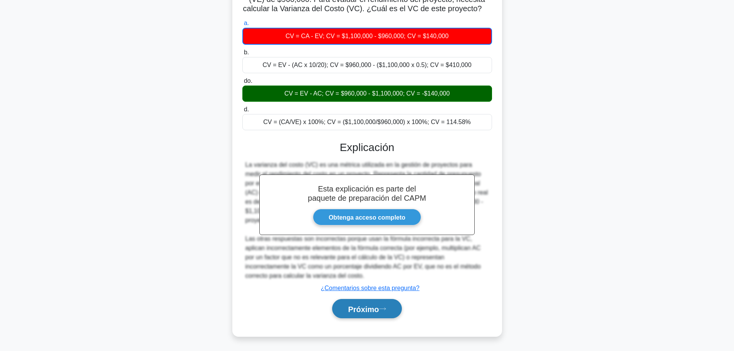
click at [370, 306] on font "Próximo" at bounding box center [363, 309] width 31 height 8
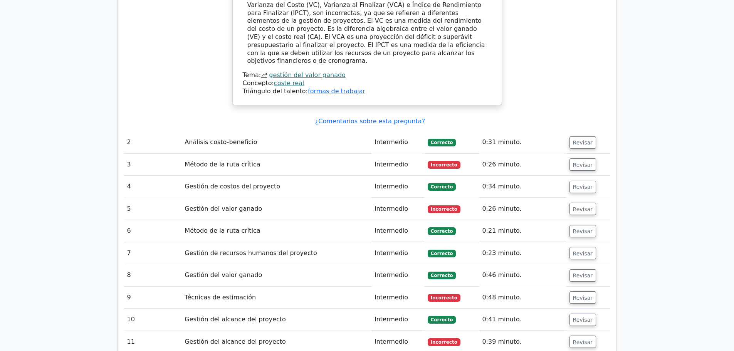
scroll to position [963, 0]
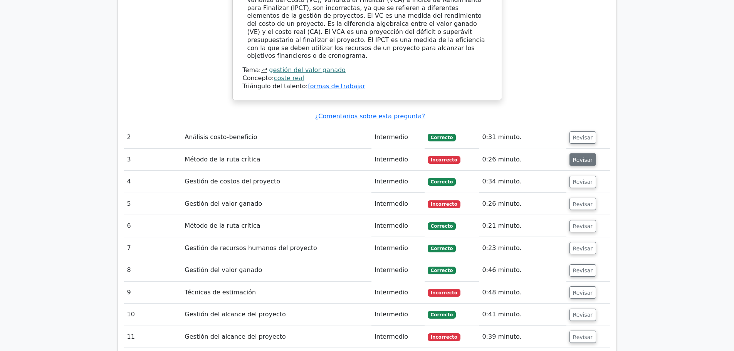
click at [583, 156] on font "Revisar" at bounding box center [583, 159] width 20 height 6
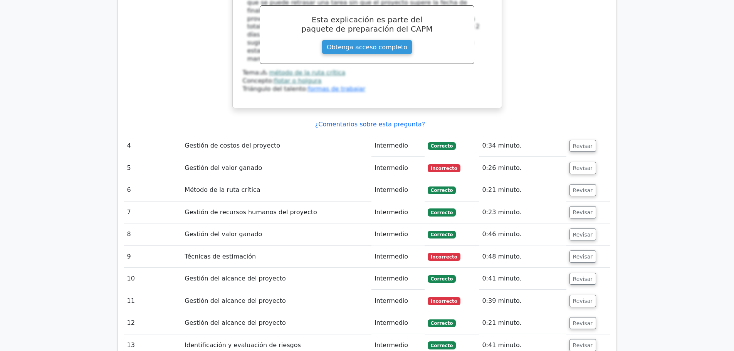
scroll to position [1426, 0]
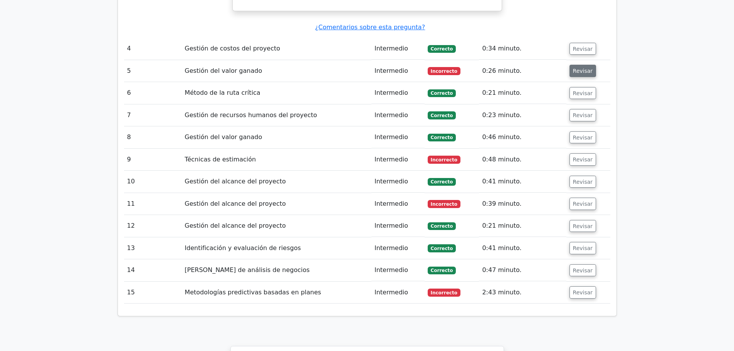
click at [575, 65] on button "Revisar" at bounding box center [583, 71] width 27 height 12
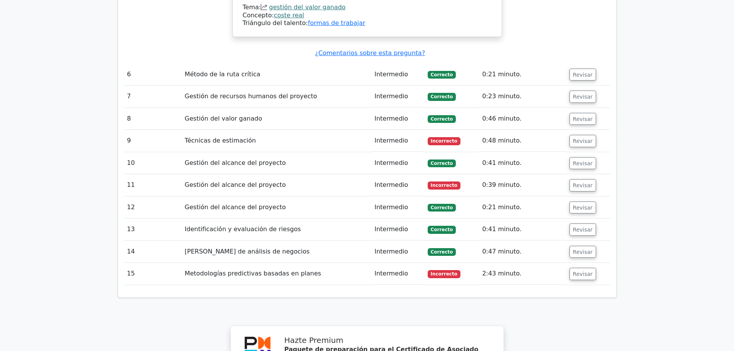
scroll to position [1734, 0]
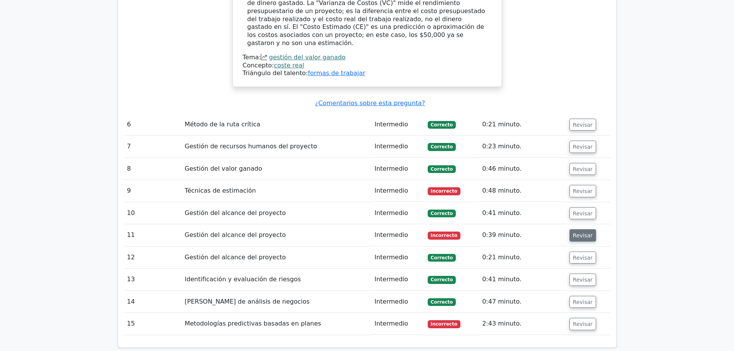
click at [587, 232] on font "Revisar" at bounding box center [583, 235] width 20 height 6
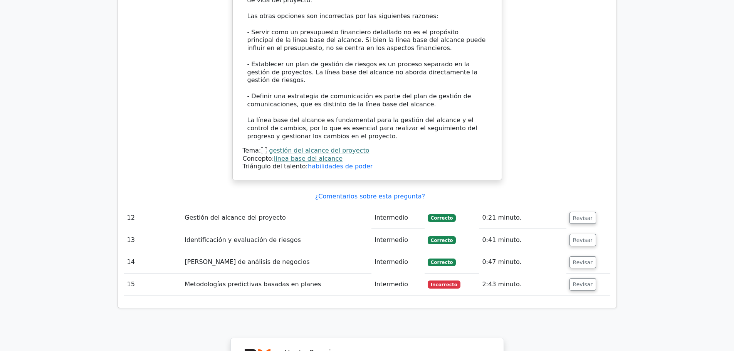
scroll to position [2312, 0]
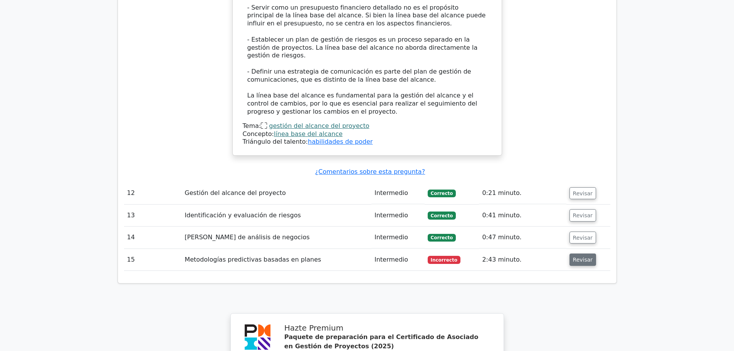
click at [581, 257] on font "Revisar" at bounding box center [583, 260] width 20 height 6
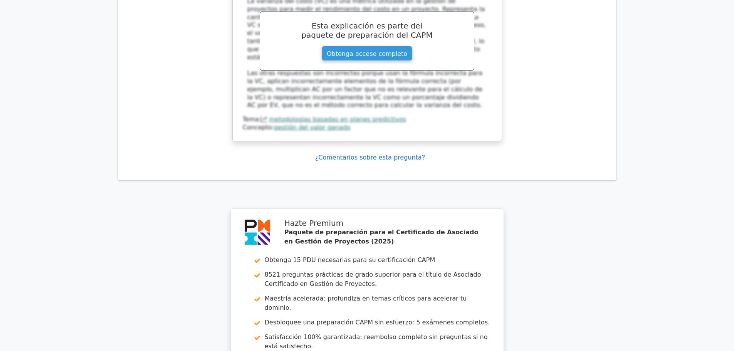
scroll to position [2926, 0]
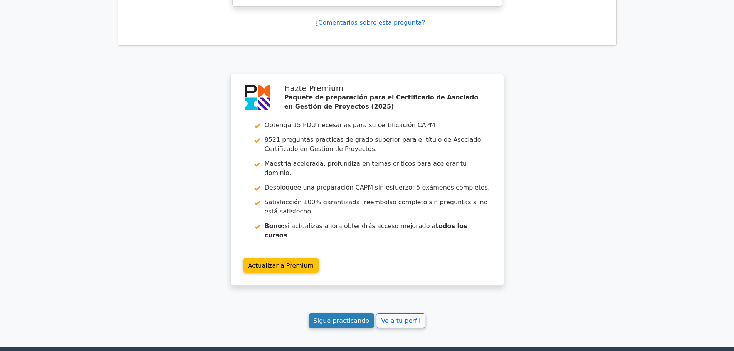
click at [338, 317] on font "Sigue practicando" at bounding box center [342, 320] width 56 height 7
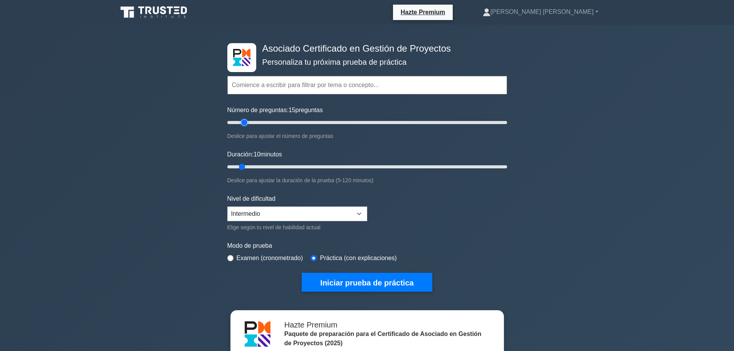
type input "10"
click at [240, 125] on input "Número de preguntas: 10 preguntas" at bounding box center [367, 122] width 280 height 9
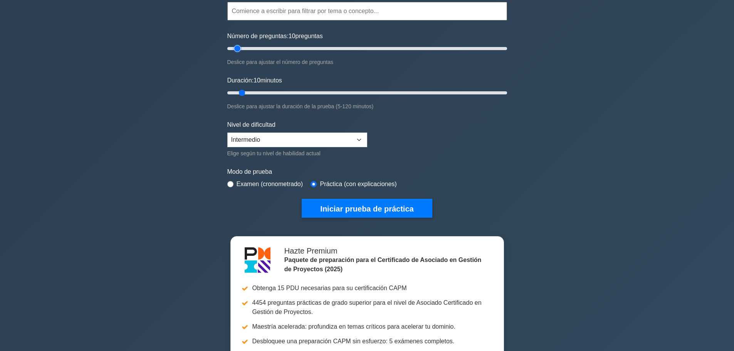
scroll to position [77, 0]
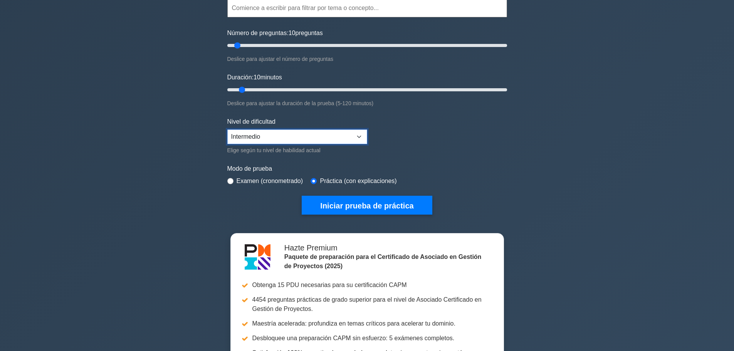
drag, startPoint x: 347, startPoint y: 133, endPoint x: 334, endPoint y: 138, distance: 14.0
click at [347, 133] on select "Principiante Intermedio Experto" at bounding box center [297, 136] width 140 height 15
select select "expert"
click at [227, 129] on select "Principiante Intermedio Experto" at bounding box center [297, 136] width 140 height 15
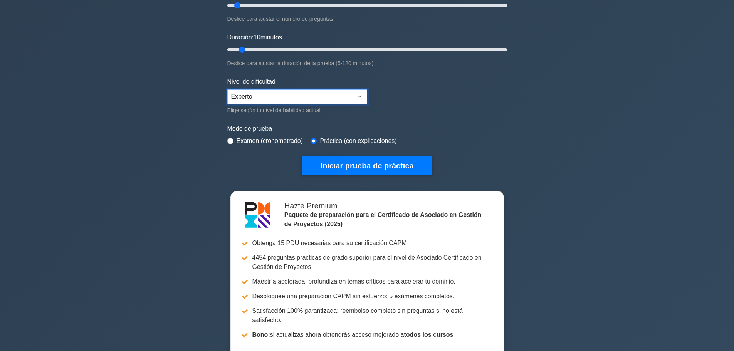
scroll to position [116, 0]
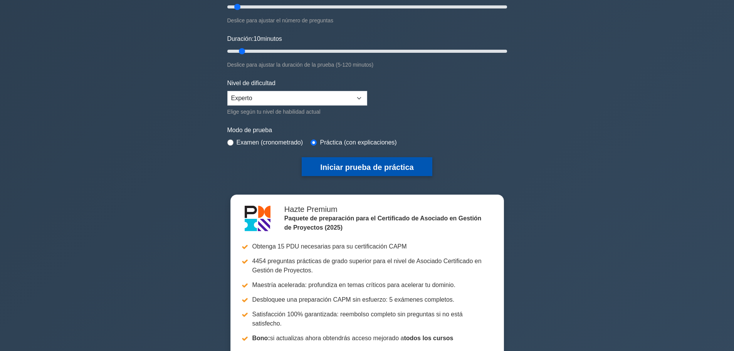
click at [395, 166] on font "Iniciar prueba de práctica" at bounding box center [366, 167] width 93 height 8
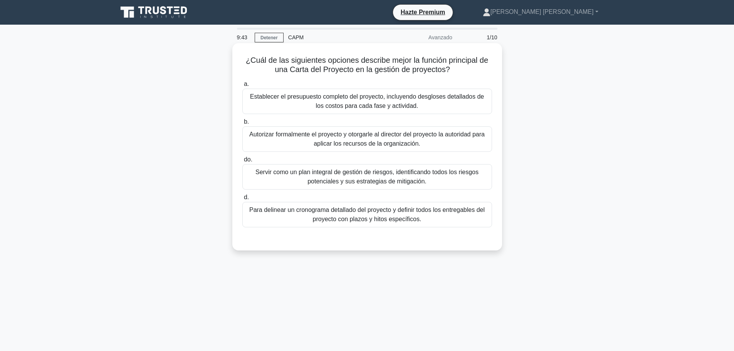
click at [304, 104] on font "Establecer el presupuesto completo del proyecto, incluyendo desgloses detallado…" at bounding box center [367, 101] width 243 height 18
click at [242, 87] on input "a. Establecer el presupuesto completo del proyecto, incluyendo desgloses detall…" at bounding box center [242, 84] width 0 height 5
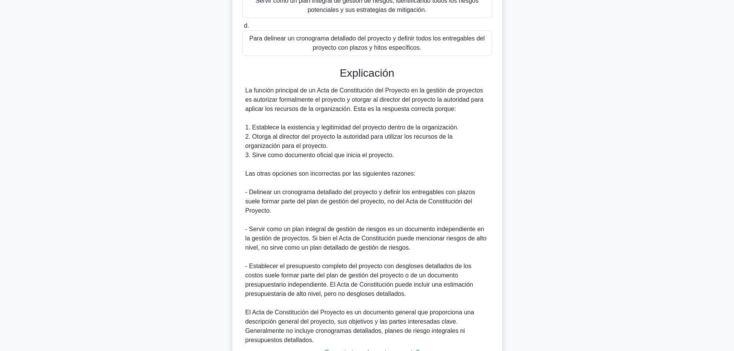
scroll to position [231, 0]
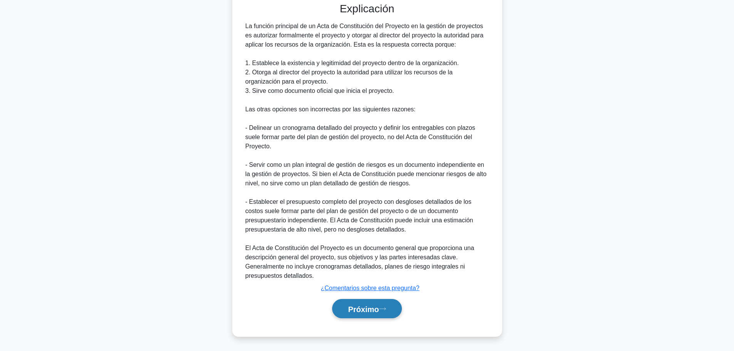
click at [350, 303] on button "Próximo" at bounding box center [366, 309] width 69 height 20
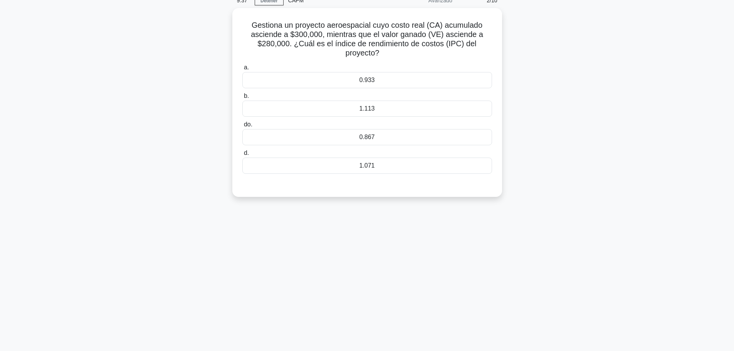
scroll to position [0, 0]
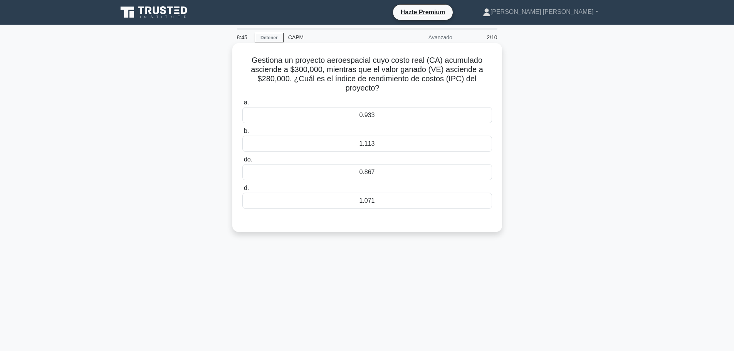
click at [395, 203] on div "1.071" at bounding box center [367, 201] width 250 height 16
click at [242, 191] on input "d. 1.071" at bounding box center [242, 188] width 0 height 5
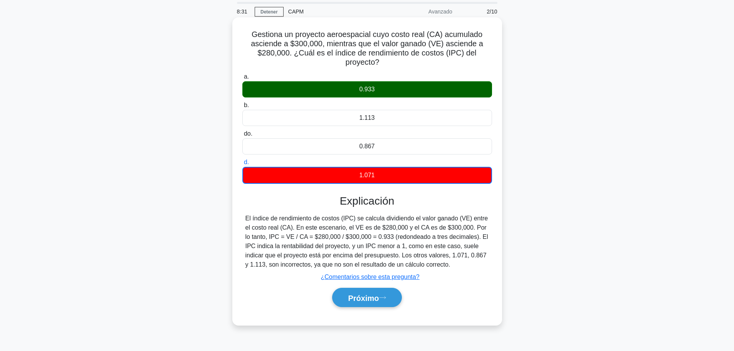
scroll to position [65, 0]
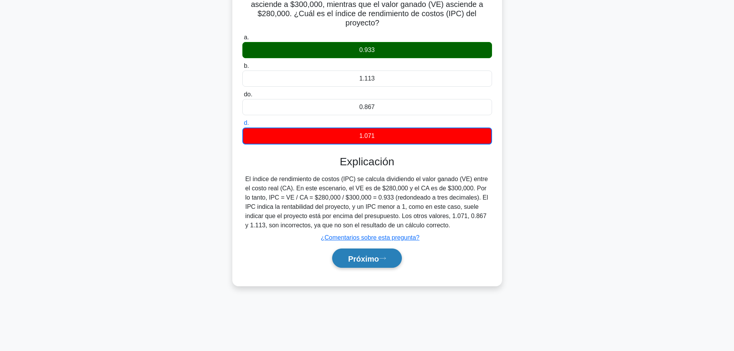
click at [375, 259] on font "Próximo" at bounding box center [363, 258] width 31 height 8
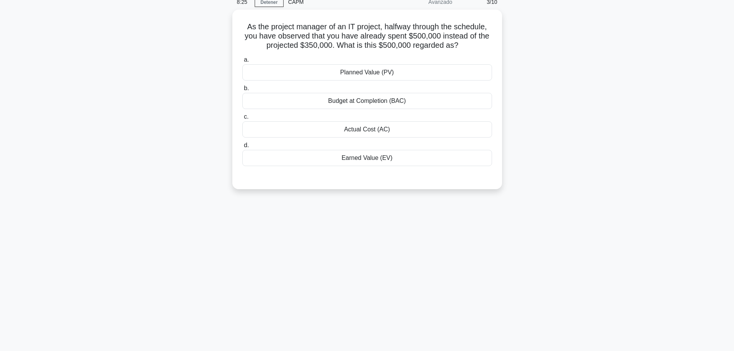
scroll to position [0, 0]
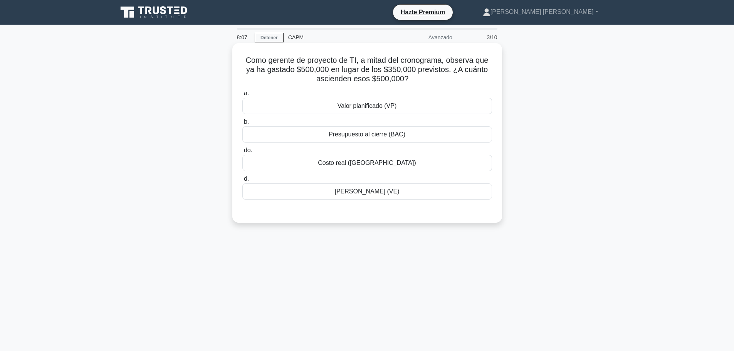
click at [427, 164] on div "Costo real ([GEOGRAPHIC_DATA])" at bounding box center [367, 163] width 250 height 16
click at [242, 153] on input "do. Costo real (CA)" at bounding box center [242, 150] width 0 height 5
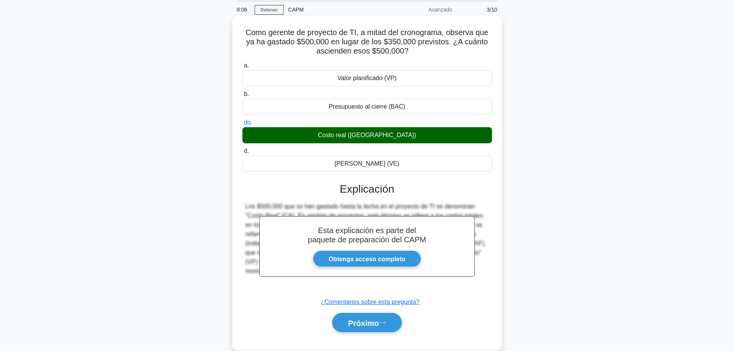
scroll to position [65, 0]
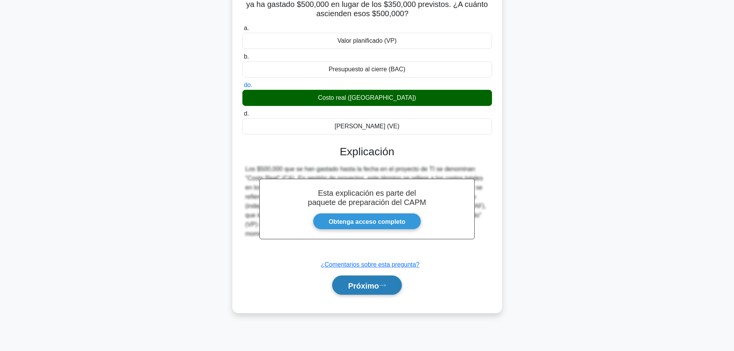
click at [365, 291] on button "Próximo" at bounding box center [366, 286] width 69 height 20
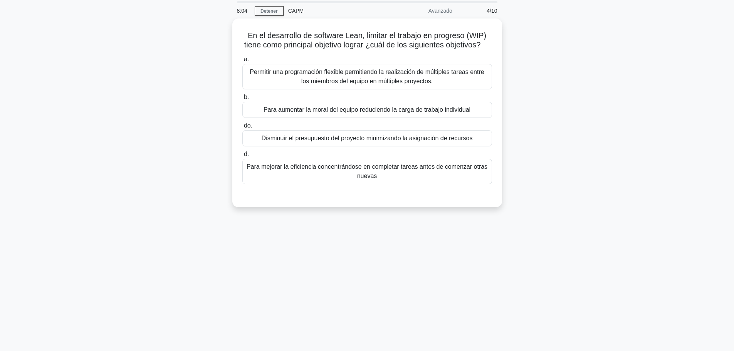
scroll to position [0, 0]
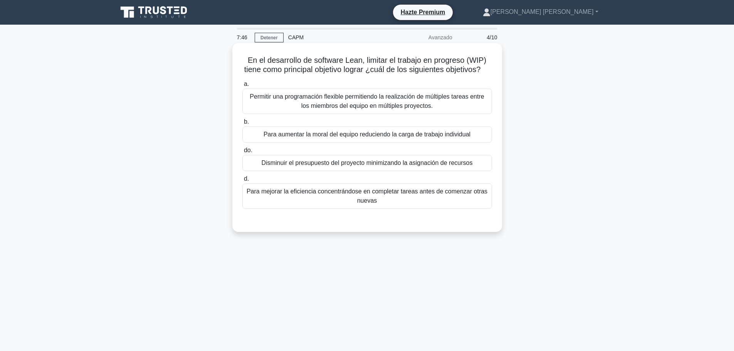
click at [414, 109] on font "Permitir una programación flexible permitiendo la realización de múltiples tare…" at bounding box center [367, 101] width 234 height 16
click at [242, 87] on input "a. Permitir una programación flexible permitiendo la realización de múltiples t…" at bounding box center [242, 84] width 0 height 5
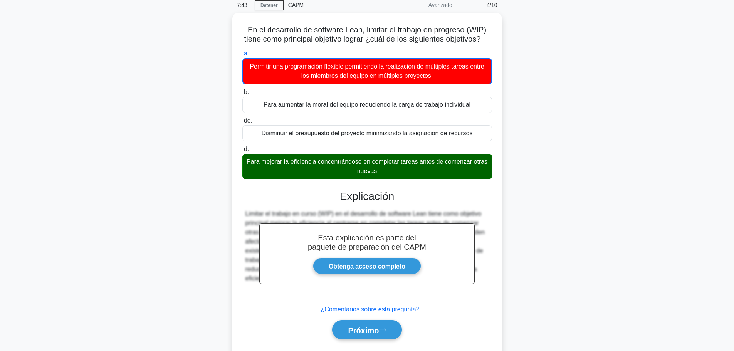
scroll to position [65, 0]
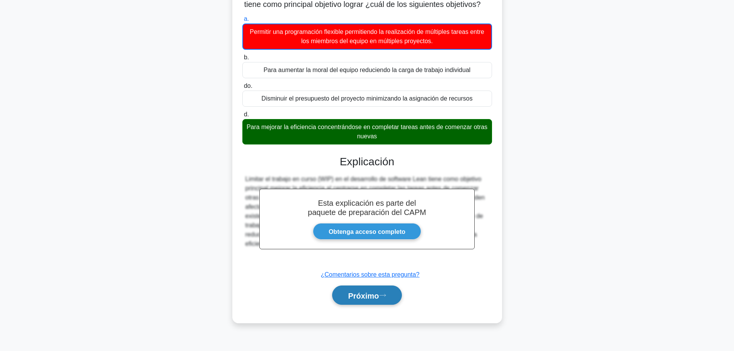
click at [375, 300] on font "Próximo" at bounding box center [363, 295] width 31 height 8
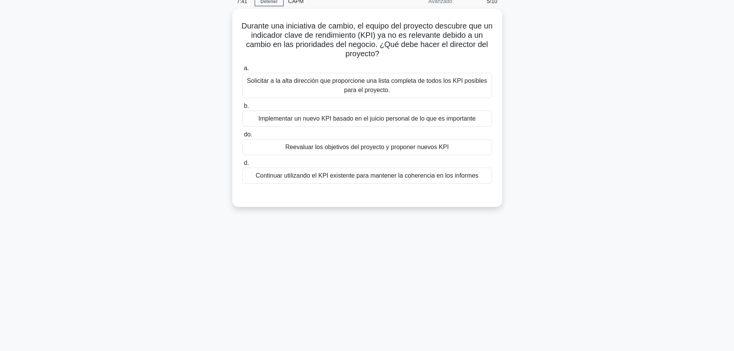
scroll to position [0, 0]
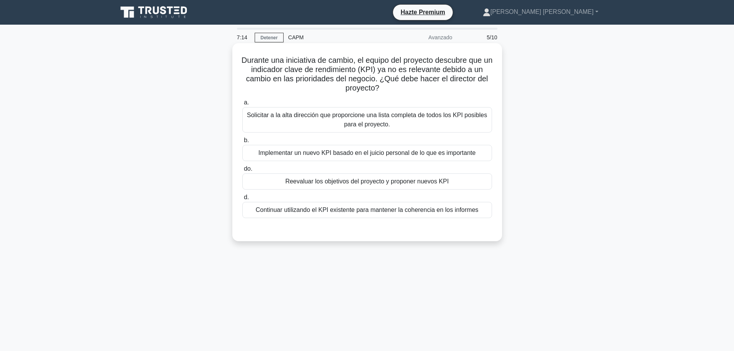
click at [469, 123] on font "Solicitar a la alta dirección que proporcione una lista completa de todos los K…" at bounding box center [367, 120] width 243 height 18
click at [242, 105] on input "a. Solicitar a la alta dirección que proporcione una lista completa de todos lo…" at bounding box center [242, 102] width 0 height 5
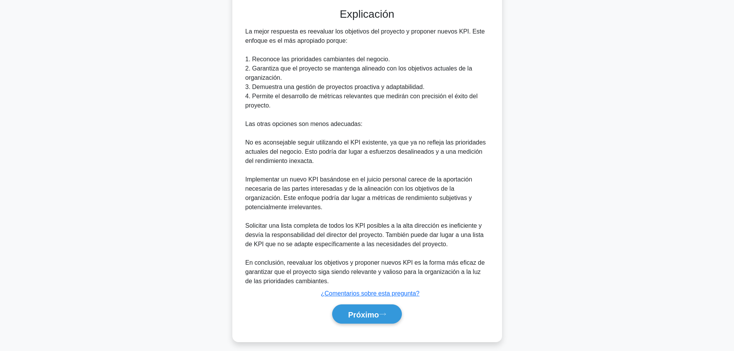
scroll to position [228, 0]
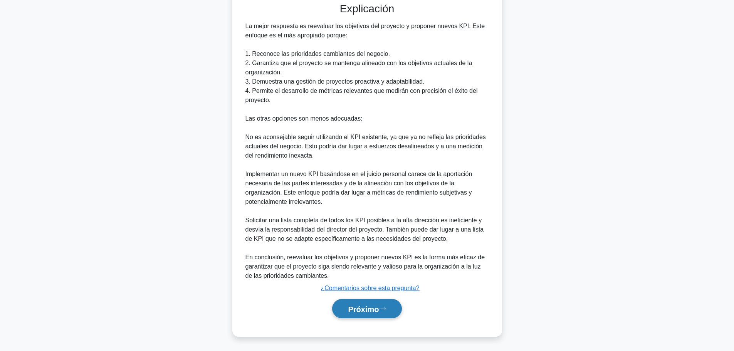
click at [376, 308] on font "Próximo" at bounding box center [363, 309] width 31 height 8
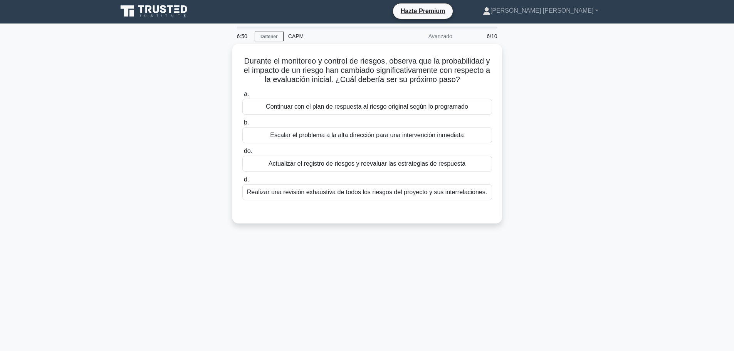
scroll to position [0, 0]
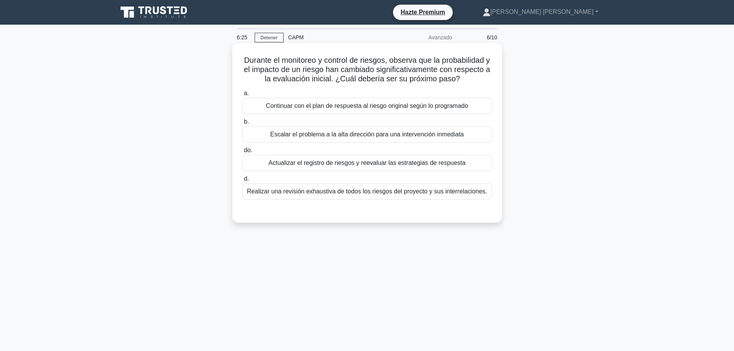
click at [451, 205] on div at bounding box center [367, 207] width 250 height 6
click at [453, 198] on div "Realizar una revisión exhaustiva de todos los riesgos del proyecto y sus interr…" at bounding box center [367, 191] width 250 height 16
click at [242, 182] on input "d. Realizar una revisión exhaustiva de todos los riesgos del proyecto y sus int…" at bounding box center [242, 178] width 0 height 5
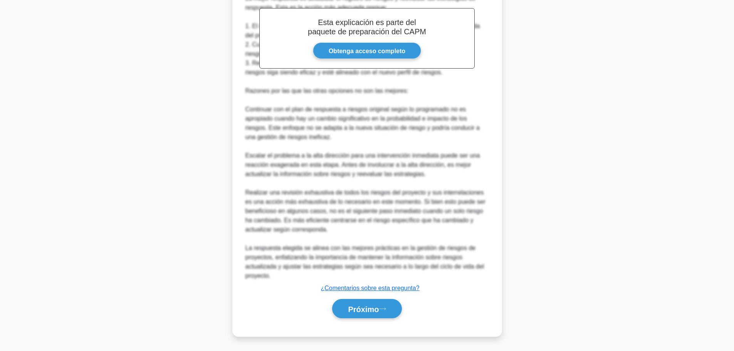
scroll to position [247, 0]
click at [373, 313] on button "Próximo" at bounding box center [366, 309] width 69 height 20
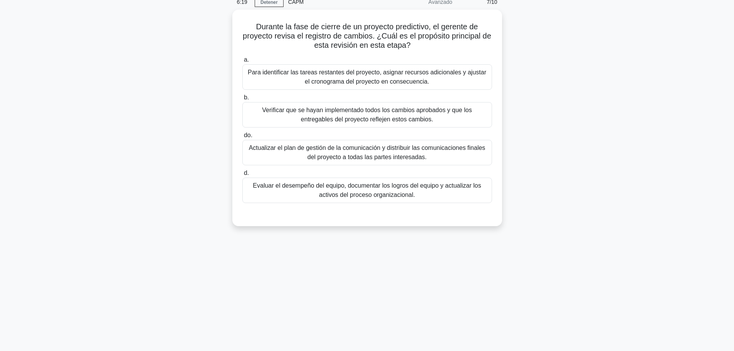
scroll to position [0, 0]
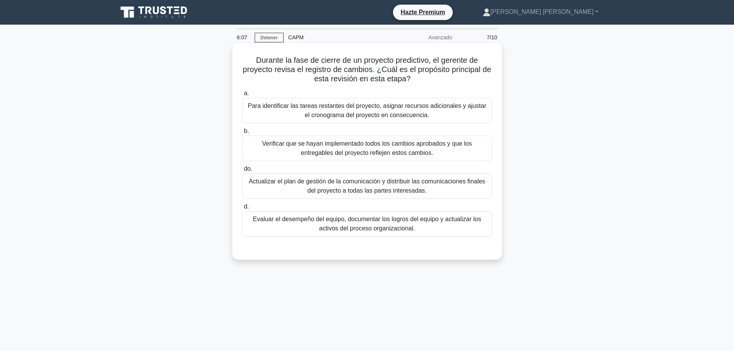
click at [465, 149] on font "Verificar que se hayan implementado todos los cambios aprobados y que los entre…" at bounding box center [367, 148] width 243 height 18
click at [242, 134] on input "b. Verificar que se hayan implementado todos los cambios aprobados y que los en…" at bounding box center [242, 131] width 0 height 5
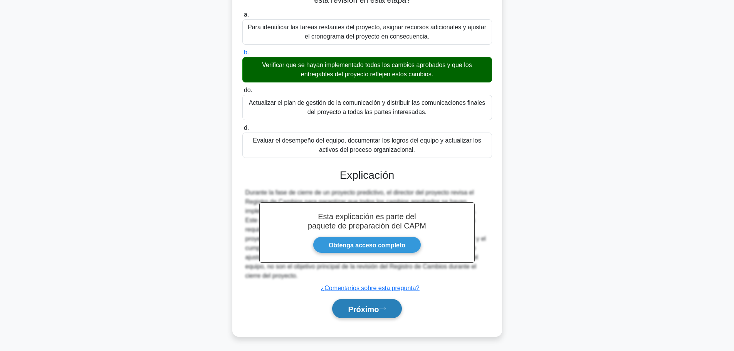
click at [376, 311] on font "Próximo" at bounding box center [363, 309] width 31 height 8
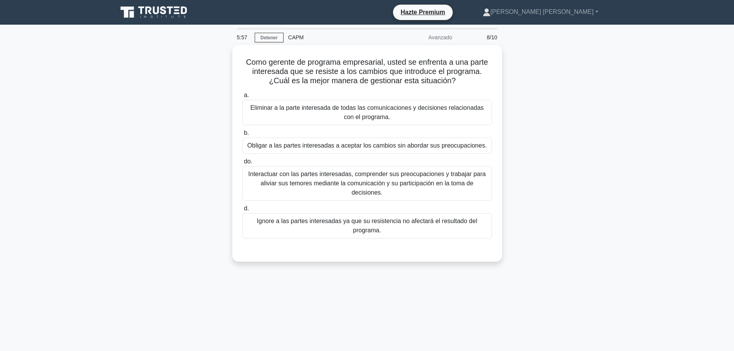
scroll to position [39, 0]
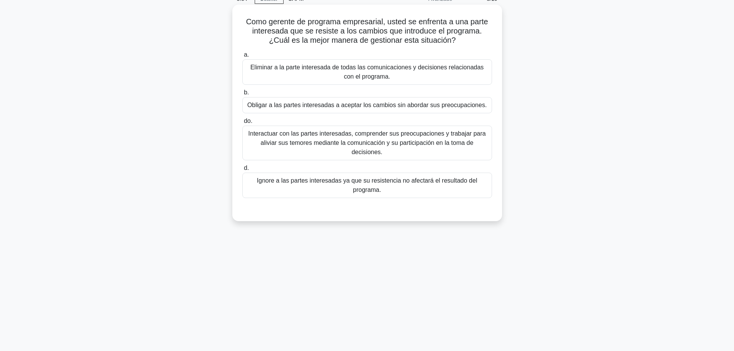
click at [473, 147] on font "Interactuar con las partes interesadas, comprender sus preocupaciones y trabaja…" at bounding box center [366, 142] width 237 height 25
click at [242, 124] on input "do. Interactuar con las partes interesadas, comprender sus preocupaciones y tra…" at bounding box center [242, 121] width 0 height 5
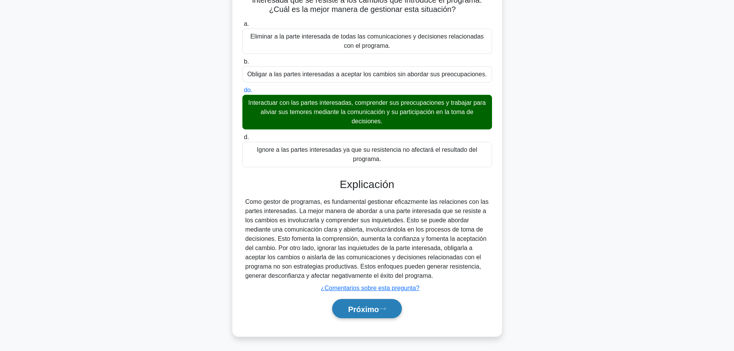
click at [378, 306] on font "Próximo" at bounding box center [363, 309] width 31 height 8
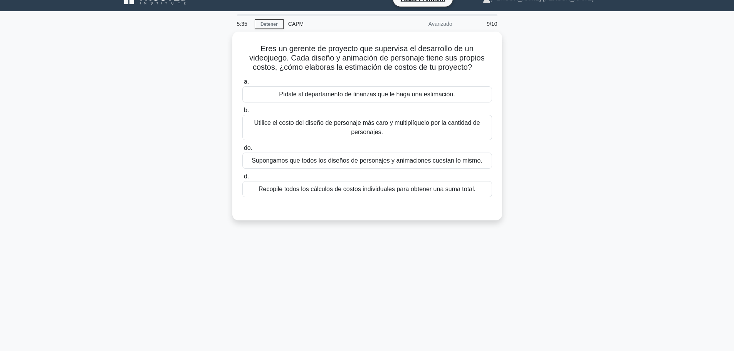
scroll to position [0, 0]
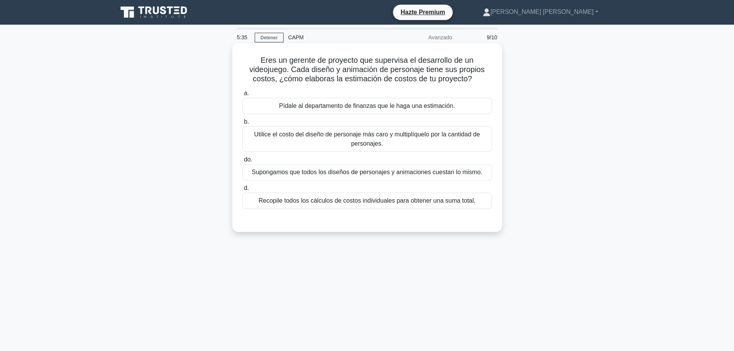
click at [459, 202] on font "Recopile todos los cálculos de costos individuales para obtener una suma total." at bounding box center [367, 200] width 217 height 7
click at [242, 191] on input "d. Recopile todos los cálculos de costos individuales para obtener una suma tot…" at bounding box center [242, 188] width 0 height 5
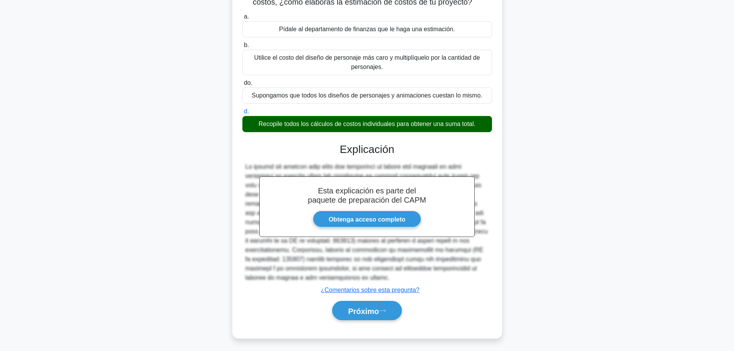
scroll to position [79, 0]
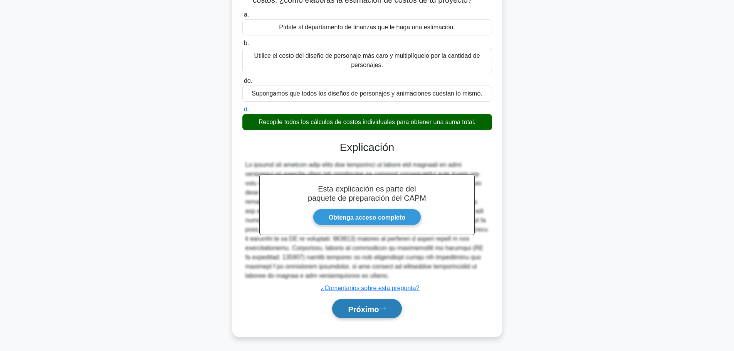
click at [368, 314] on button "Próximo" at bounding box center [366, 309] width 69 height 20
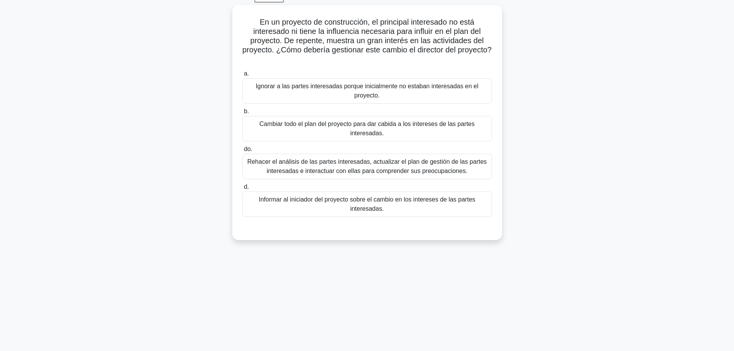
scroll to position [27, 0]
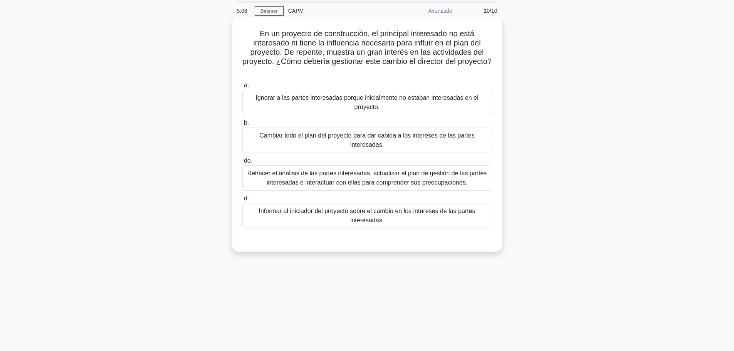
click at [412, 222] on font "Informar al iniciador del proyecto sobre el cambio en los intereses de las part…" at bounding box center [367, 216] width 243 height 18
click at [242, 201] on input "d. Informar al iniciador del proyecto sobre el cambio en los intereses de las p…" at bounding box center [242, 198] width 0 height 5
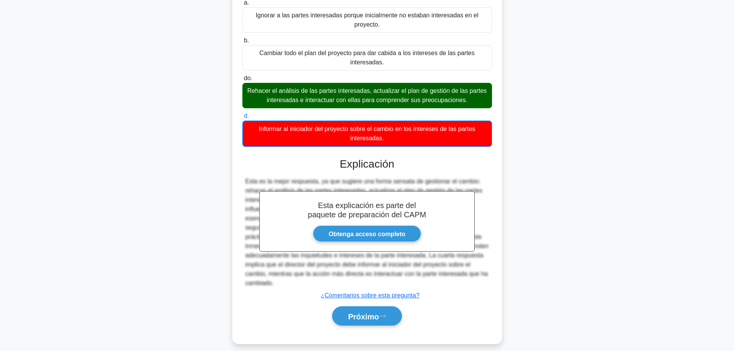
scroll to position [117, 0]
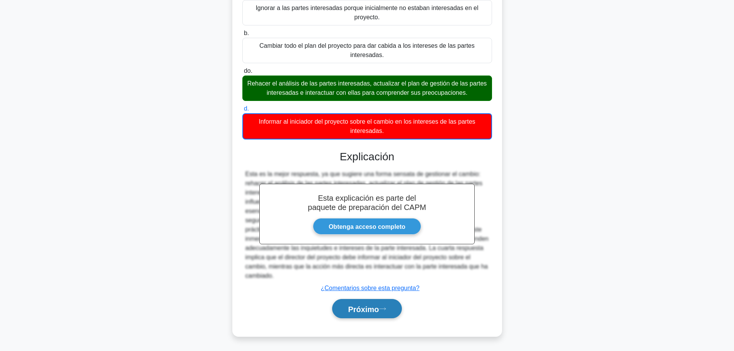
click at [374, 308] on font "Próximo" at bounding box center [363, 309] width 31 height 8
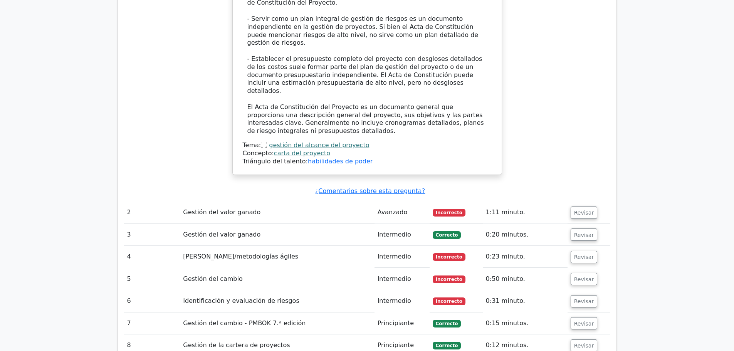
scroll to position [1079, 0]
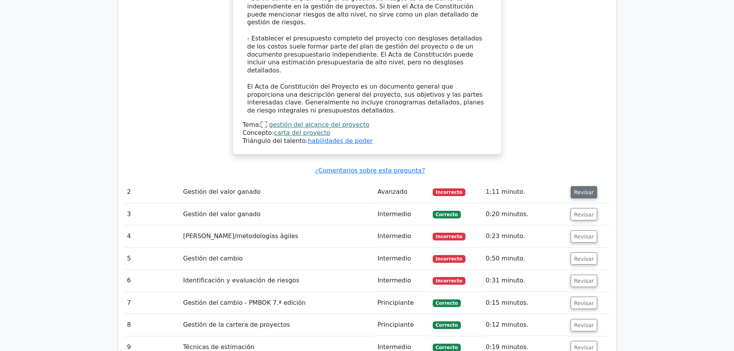
click at [574, 189] on font "Revisar" at bounding box center [584, 192] width 20 height 6
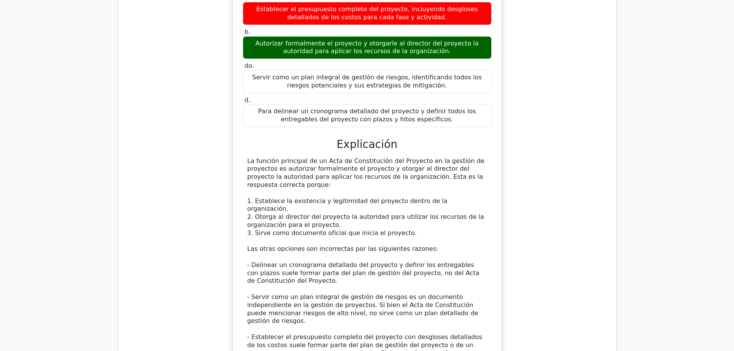
scroll to position [1059, 0]
